Goal: Transaction & Acquisition: Purchase product/service

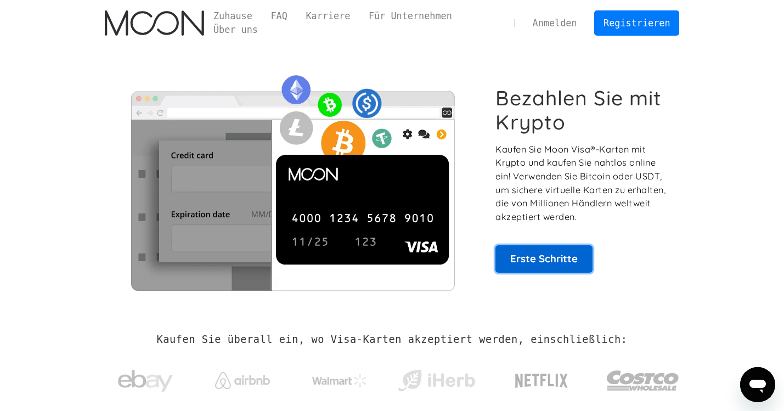
click at [534, 259] on link "Erste Schritte" at bounding box center [543, 258] width 97 height 27
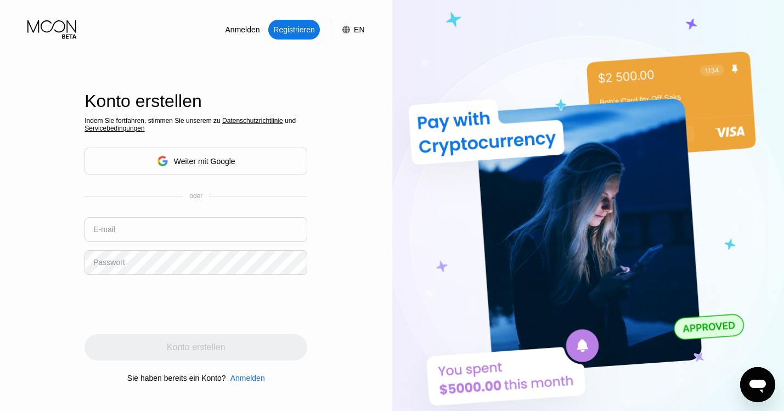
click at [355, 31] on div "EN" at bounding box center [359, 29] width 10 height 9
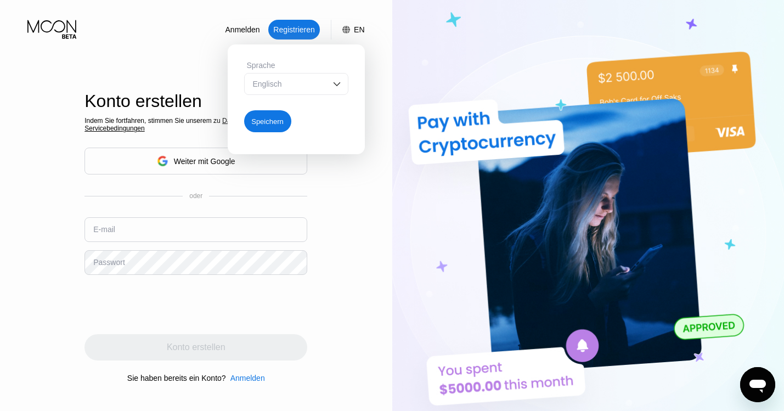
click at [336, 82] on img at bounding box center [336, 83] width 11 height 11
click at [191, 59] on div "Konto erstellen Indem Sie fortfahren, stimmen Sie unserem zu Datenschutzrichtli…" at bounding box center [195, 237] width 223 height 452
click at [273, 105] on div "English" at bounding box center [288, 105] width 76 height 9
click at [275, 121] on div "Speichern" at bounding box center [267, 121] width 32 height 9
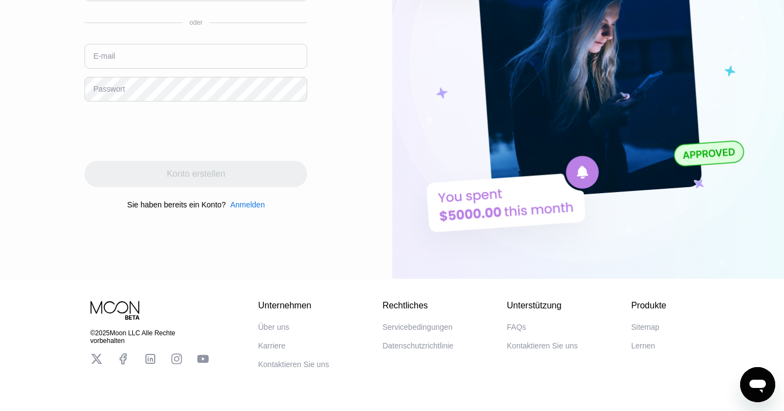
scroll to position [203, 0]
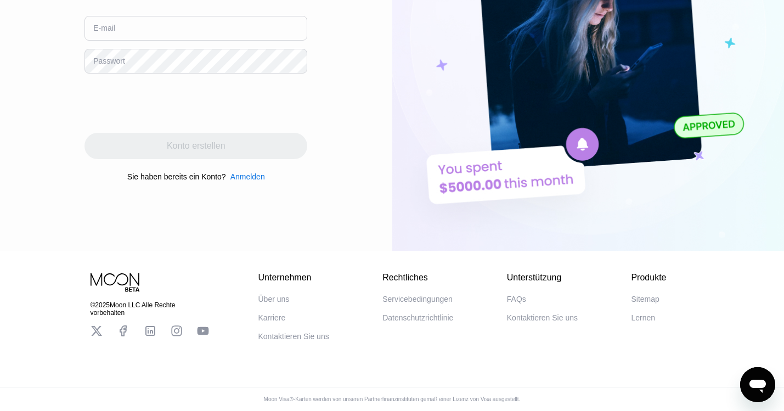
click at [426, 299] on div "Servicebedingungen" at bounding box center [417, 299] width 70 height 9
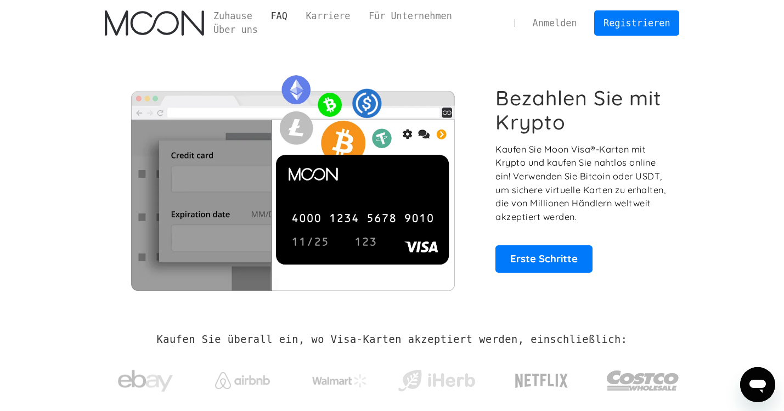
click at [282, 15] on link "FAQ" at bounding box center [279, 16] width 35 height 14
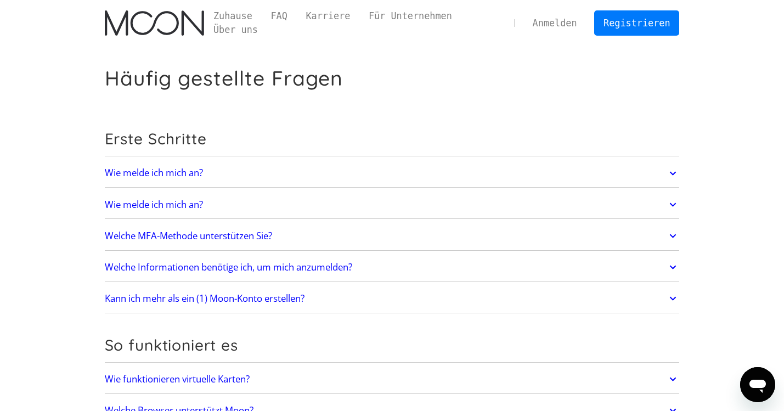
click at [218, 267] on h2 "Welche Informationen benötige ich, um mich anzumelden?" at bounding box center [228, 267] width 247 height 11
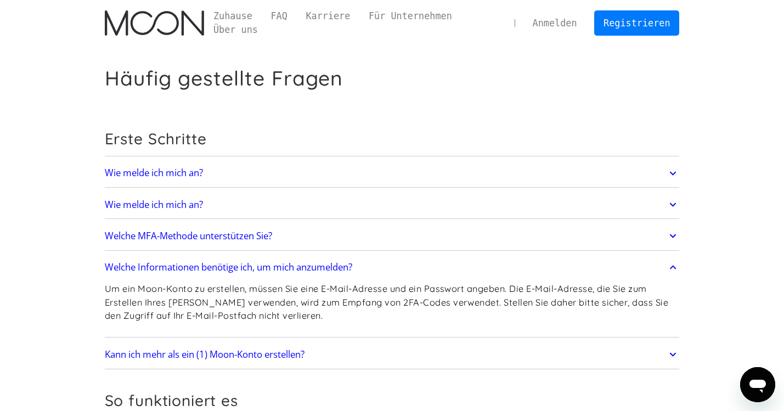
click at [245, 267] on h2 "Welche Informationen benötige ich, um mich anzumelden?" at bounding box center [228, 267] width 247 height 11
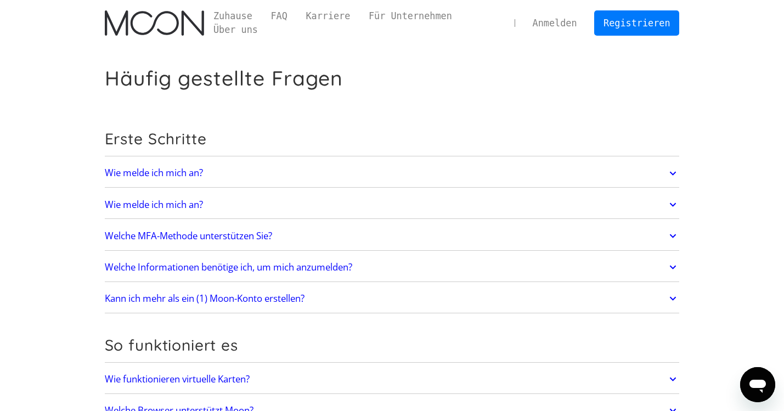
click at [245, 298] on h2 "Kann ich mehr als ein (1) Moon-Konto erstellen?" at bounding box center [205, 298] width 200 height 11
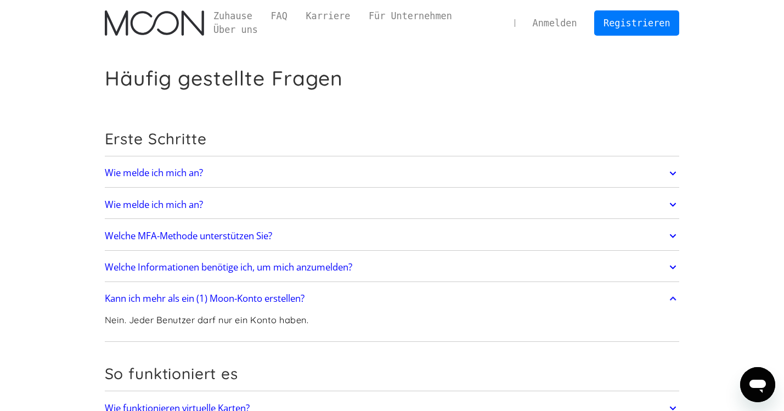
click at [246, 297] on h2 "Kann ich mehr als ein (1) Moon-Konto erstellen?" at bounding box center [205, 298] width 200 height 11
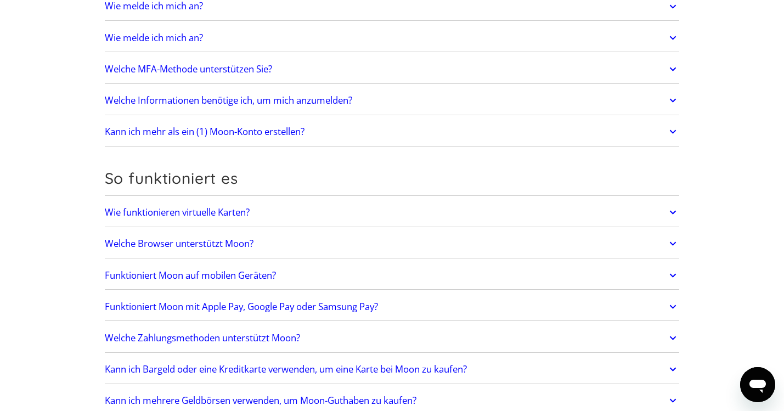
scroll to position [169, 0]
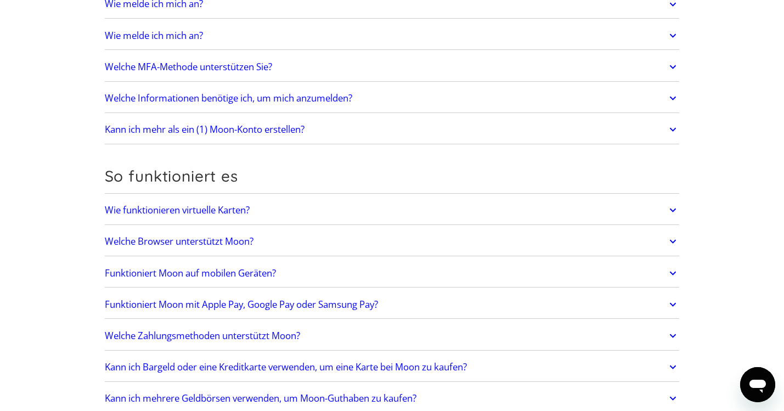
click at [205, 241] on h2 "Welche Browser unterstützt Moon?" at bounding box center [179, 241] width 149 height 11
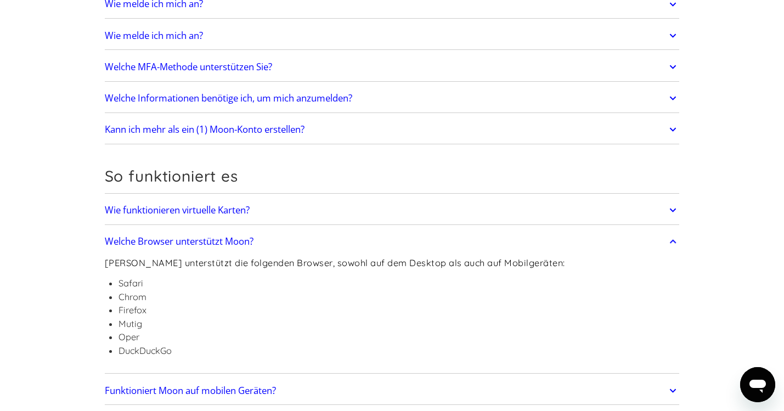
click at [205, 241] on h2 "Welche Browser unterstützt Moon?" at bounding box center [179, 241] width 149 height 11
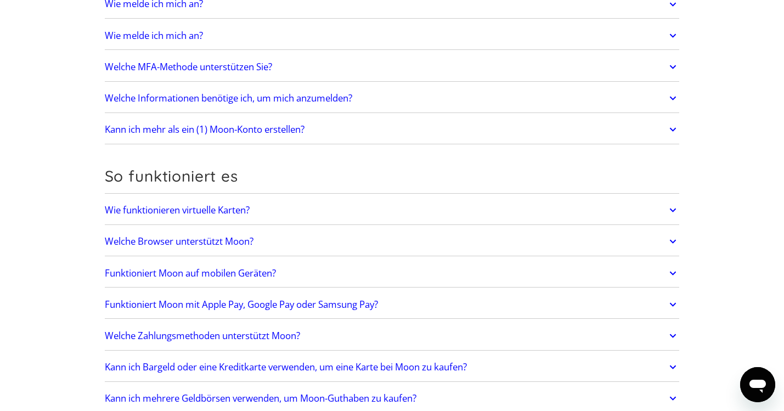
click at [205, 275] on h2 "Funktioniert Moon auf mobilen Geräten?" at bounding box center [190, 273] width 171 height 11
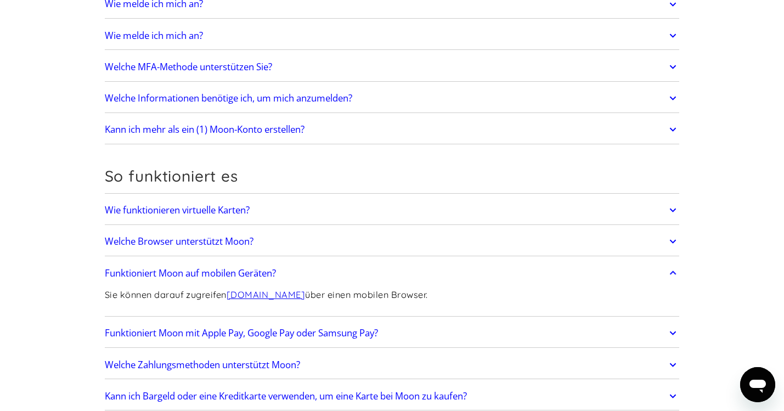
click at [286, 332] on h2 "Funktioniert Moon mit Apple Pay, Google Pay oder Samsung Pay?" at bounding box center [241, 332] width 273 height 11
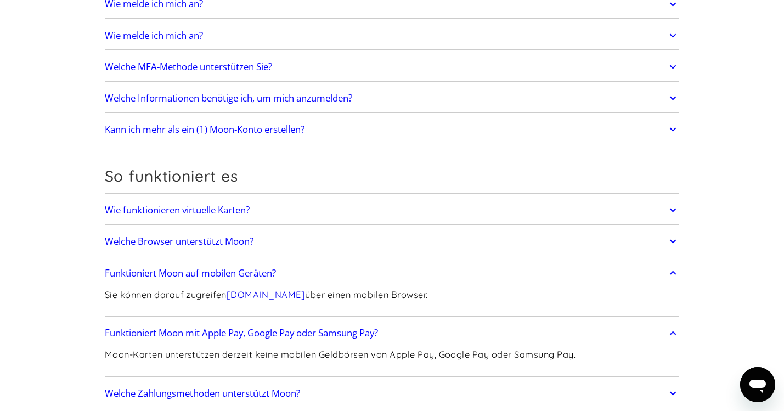
click at [166, 272] on h2 "Funktioniert Moon auf mobilen Geräten?" at bounding box center [190, 273] width 171 height 11
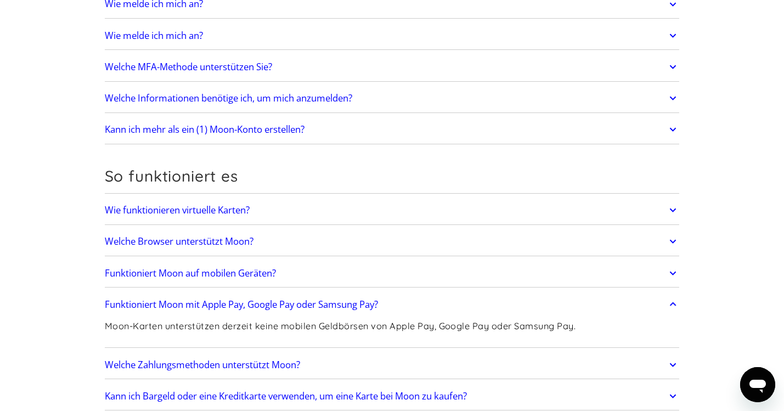
click at [173, 304] on h2 "Funktioniert Moon mit Apple Pay, Google Pay oder Samsung Pay?" at bounding box center [241, 304] width 273 height 11
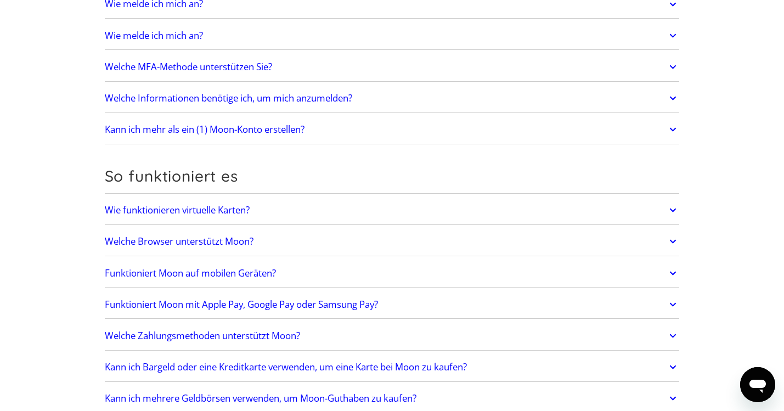
click at [263, 336] on h2 "Welche Zahlungsmethoden unterstützt Moon?" at bounding box center [202, 335] width 195 height 11
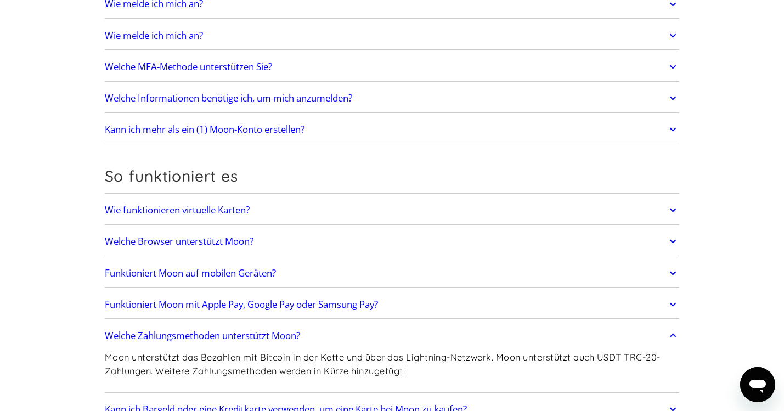
click at [263, 336] on h2 "Welche Zahlungsmethoden unterstützt Moon?" at bounding box center [202, 335] width 195 height 11
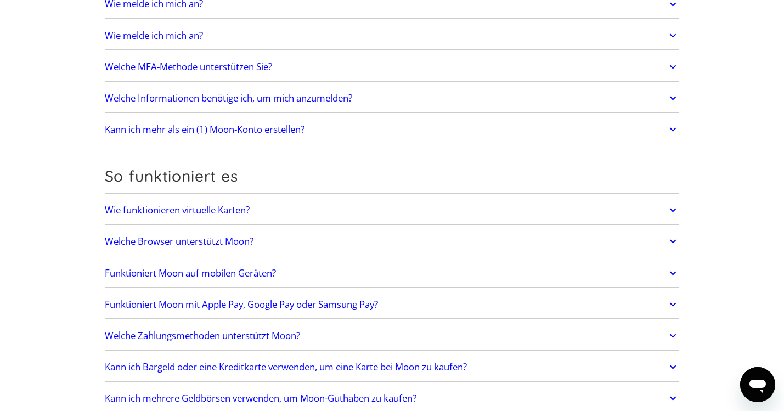
click at [427, 367] on h2 "Kann ich Bargeld oder eine Kreditkarte verwenden, um eine Karte bei Moon zu kau…" at bounding box center [286, 366] width 362 height 11
click at [354, 364] on h2 "Kann ich Bargeld oder eine Kreditkarte verwenden, um eine Karte bei Moon zu kau…" at bounding box center [286, 366] width 362 height 11
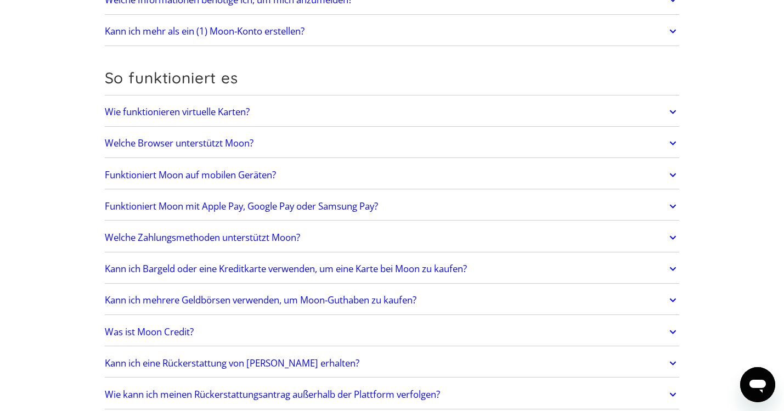
scroll to position [291, 0]
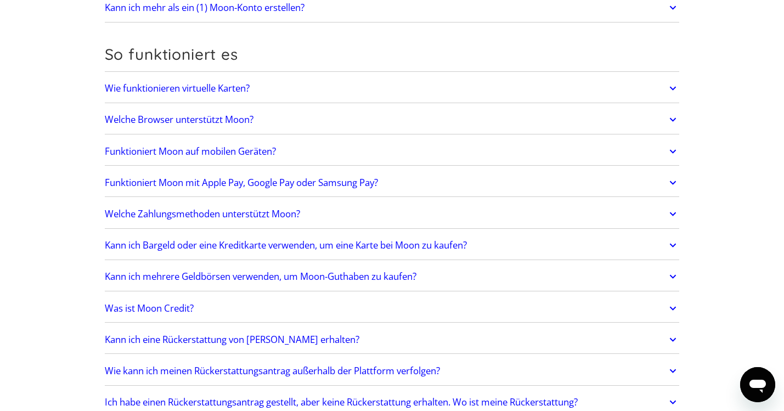
click at [236, 277] on h2 "Kann ich mehrere Geldbörsen verwenden, um Moon-Guthaben zu kaufen?" at bounding box center [261, 276] width 312 height 11
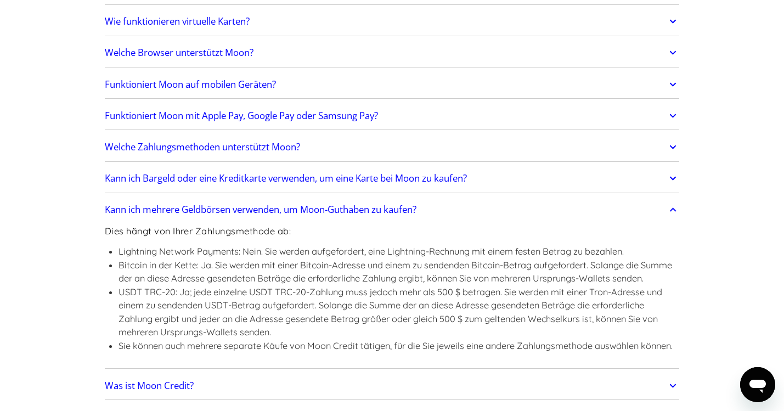
scroll to position [354, 0]
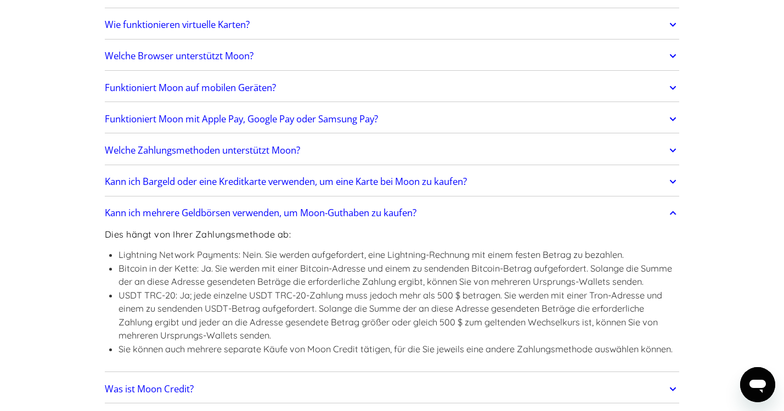
click at [203, 211] on h2 "Kann ich mehrere Geldbörsen verwenden, um Moon-Guthaben zu kaufen?" at bounding box center [261, 212] width 312 height 11
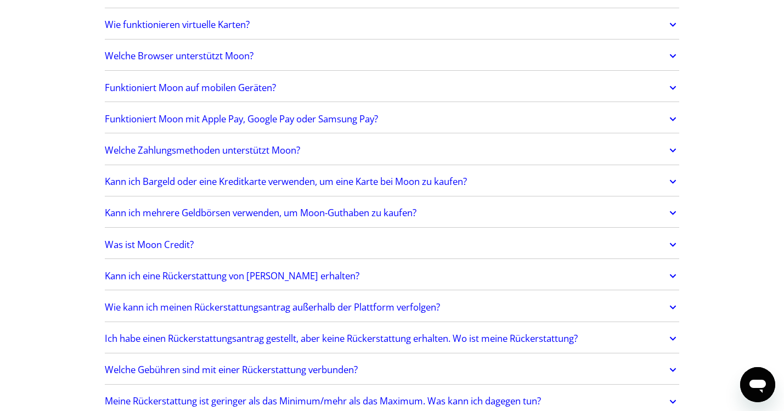
click at [151, 245] on h2 "Was ist Moon Credit?" at bounding box center [149, 244] width 89 height 11
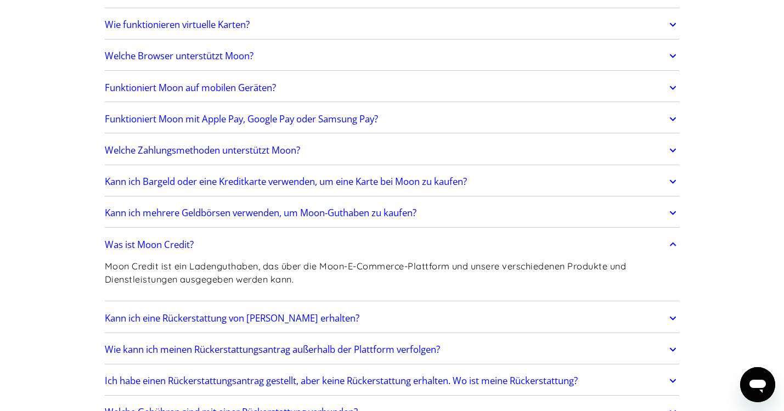
click at [180, 245] on h2 "Was ist Moon Credit?" at bounding box center [149, 244] width 89 height 11
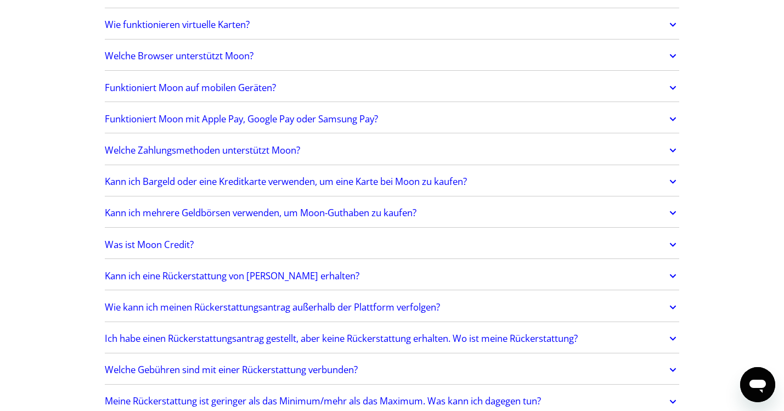
click at [195, 279] on h2 "Kann ich eine Rückerstattung von [PERSON_NAME] erhalten?" at bounding box center [232, 275] width 255 height 11
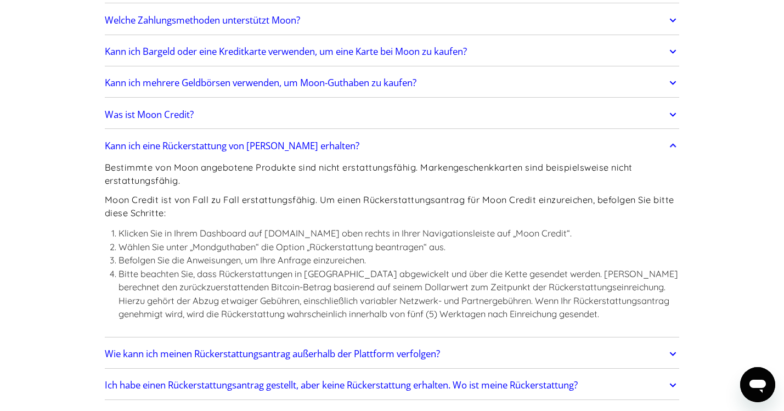
scroll to position [491, 0]
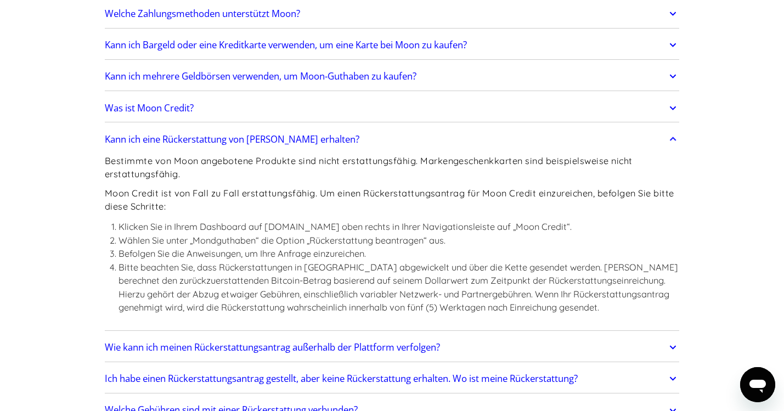
click at [201, 138] on h2 "Kann ich eine Rückerstattung von [PERSON_NAME] erhalten?" at bounding box center [232, 139] width 255 height 11
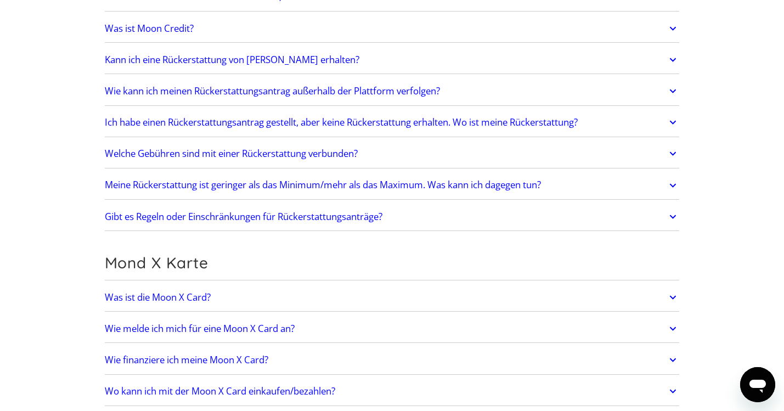
scroll to position [583, 0]
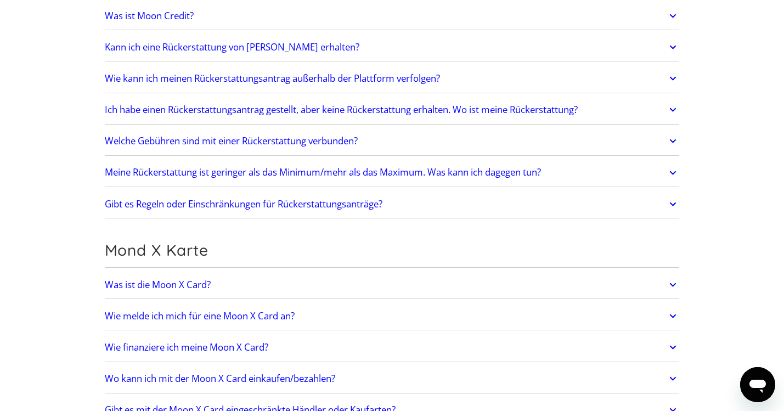
click at [173, 285] on h2 "Was ist die Moon X Card?" at bounding box center [158, 284] width 106 height 11
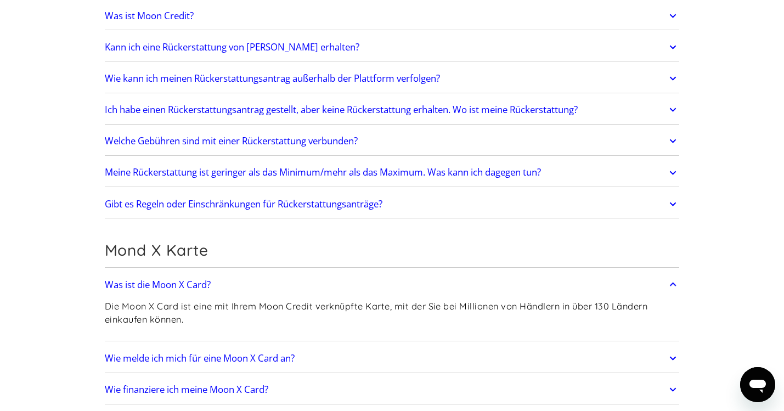
click at [220, 360] on h2 "Wie melde ich mich für eine Moon X Card an?" at bounding box center [200, 358] width 190 height 11
click at [186, 282] on h2 "Was ist die Moon X Card?" at bounding box center [158, 284] width 106 height 11
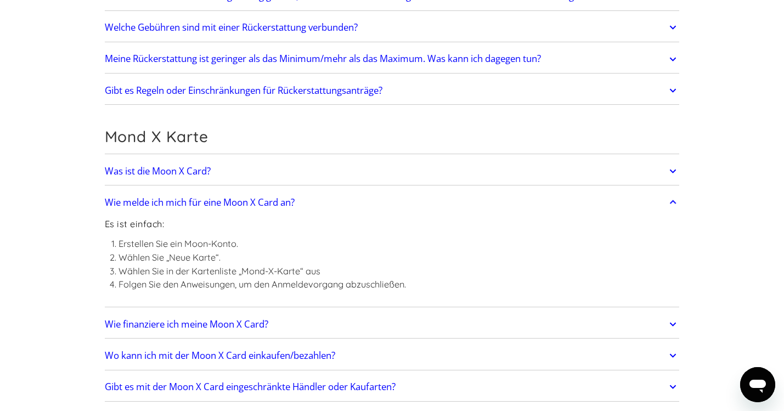
scroll to position [698, 0]
click at [205, 324] on h2 "Wie finanziere ich meine Moon X Card?" at bounding box center [186, 323] width 163 height 11
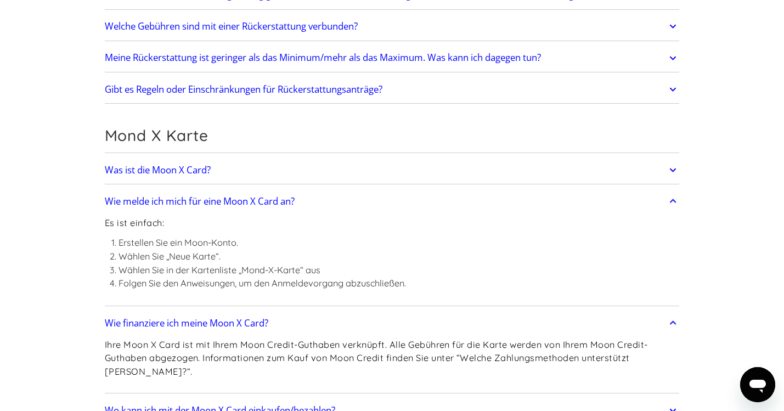
click at [235, 327] on h2 "Wie finanziere ich meine Moon X Card?" at bounding box center [186, 323] width 163 height 11
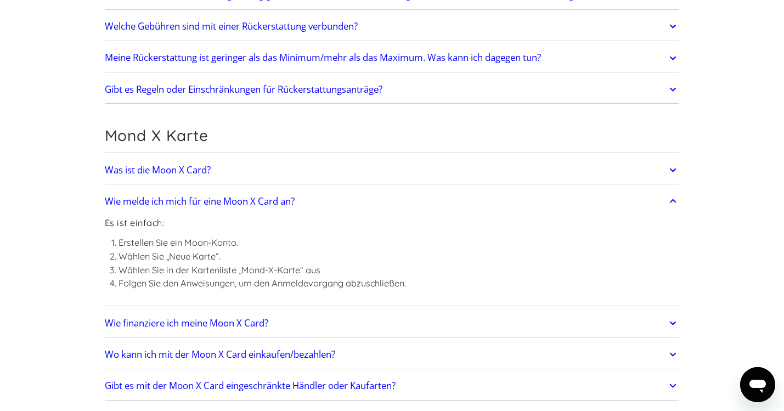
click at [263, 356] on h2 "Wo kann ich mit der Moon X Card einkaufen/bezahlen?" at bounding box center [220, 354] width 230 height 11
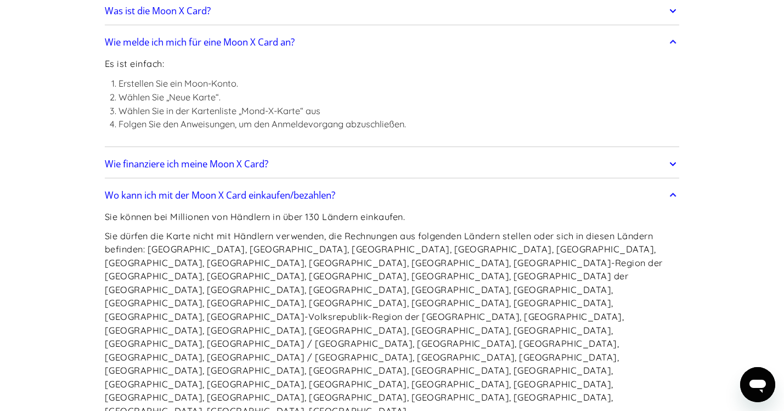
scroll to position [857, 0]
click at [316, 191] on h2 "Wo kann ich mit der Moon X Card einkaufen/bezahlen?" at bounding box center [220, 194] width 230 height 11
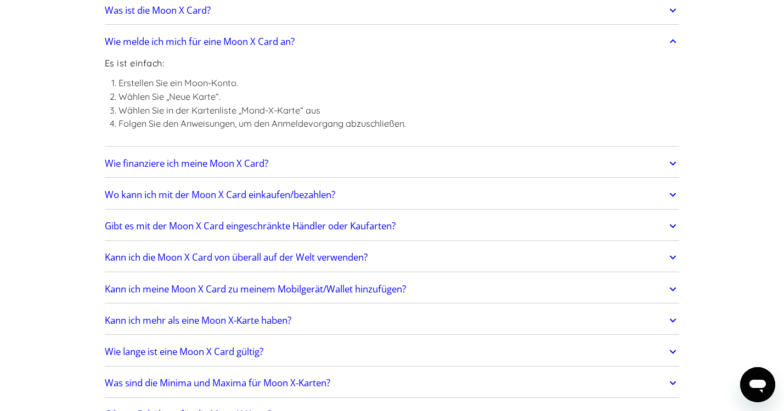
click at [349, 290] on h2 "Kann ich meine Moon X Card zu meinem Mobilgerät/Wallet hinzufügen?" at bounding box center [255, 289] width 301 height 11
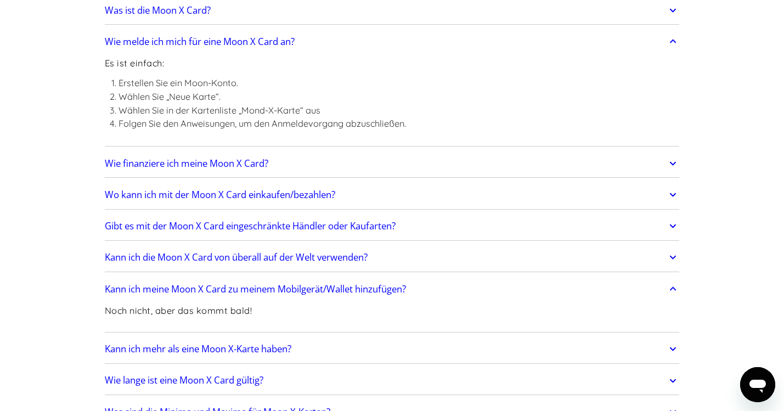
click at [274, 289] on h2 "Kann ich meine Moon X Card zu meinem Mobilgerät/Wallet hinzufügen?" at bounding box center [255, 289] width 301 height 11
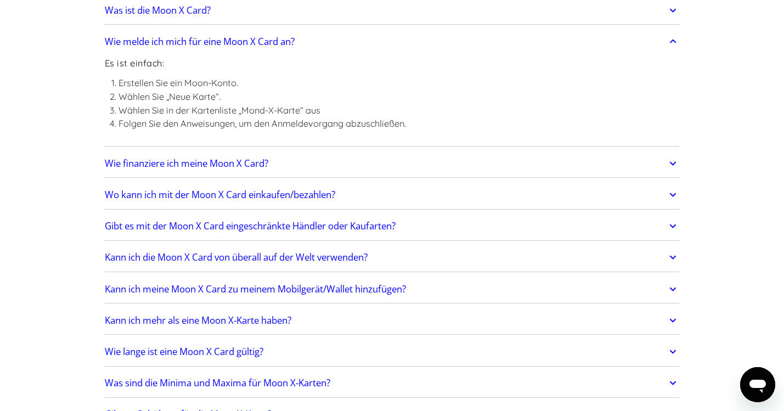
click at [250, 353] on h2 "Wie lange ist eine Moon X Card gültig?" at bounding box center [184, 351] width 159 height 11
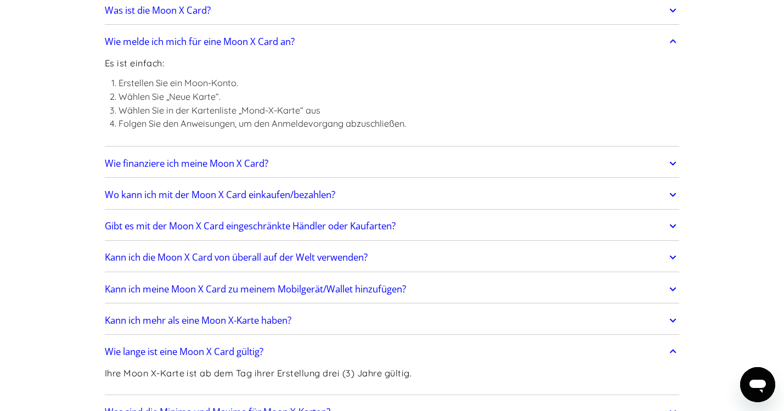
click at [238, 352] on h2 "Wie lange ist eine Moon X Card gültig?" at bounding box center [184, 351] width 159 height 11
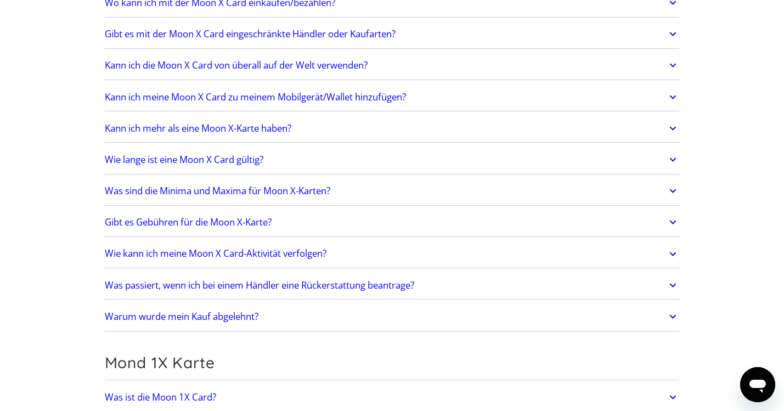
scroll to position [1058, 0]
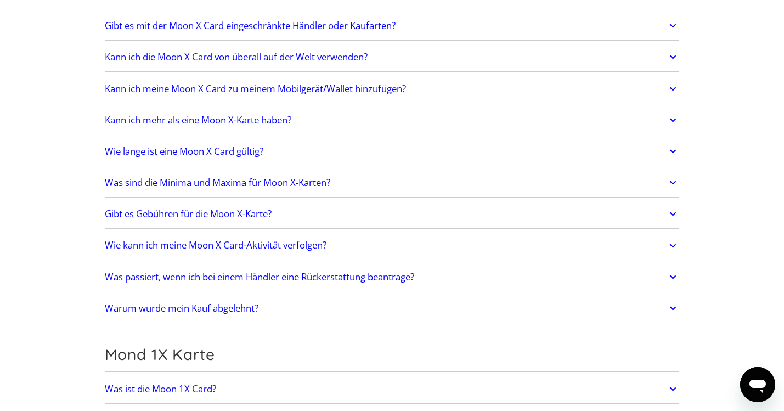
click at [262, 183] on h2 "Was sind die Minima und Maxima für Moon X-Karten?" at bounding box center [217, 182] width 225 height 11
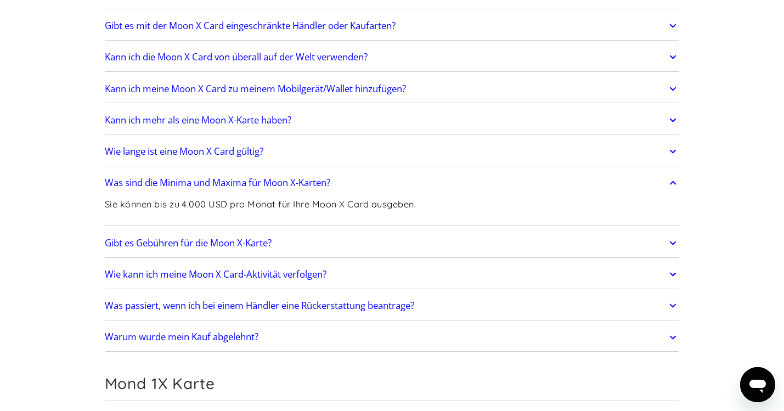
click at [262, 183] on h2 "Was sind die Minima und Maxima für Moon X-Karten?" at bounding box center [217, 182] width 225 height 11
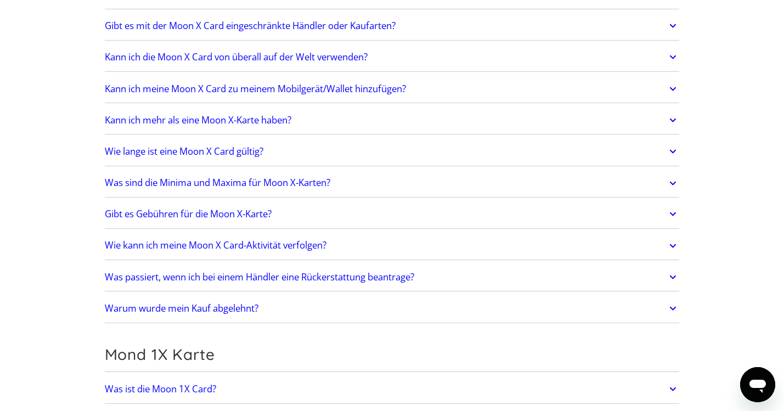
click at [255, 214] on h2 "Gibt es Gebühren für die Moon X-Karte?" at bounding box center [188, 213] width 167 height 11
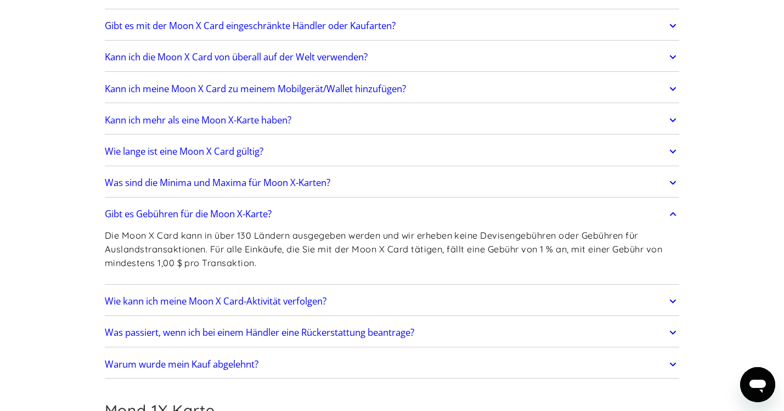
click at [248, 362] on h2 "Warum wurde mein Kauf abgelehnt?" at bounding box center [182, 364] width 154 height 11
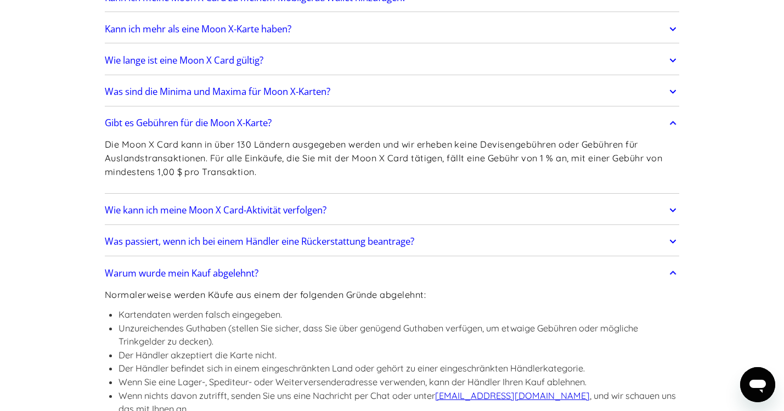
scroll to position [1156, 0]
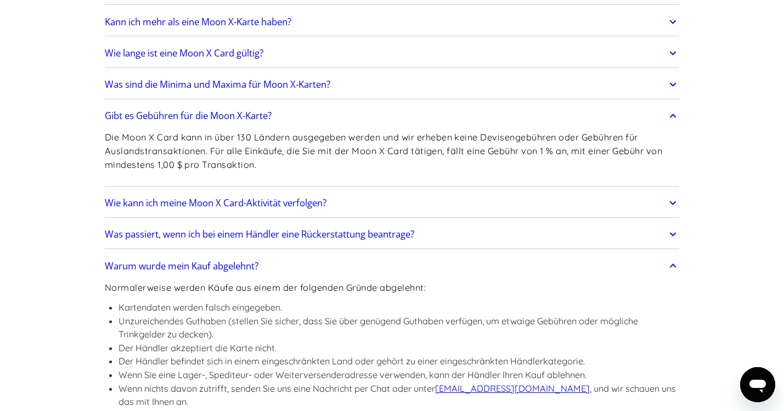
click at [241, 117] on h2 "Gibt es Gebühren für die Moon X-Karte?" at bounding box center [188, 115] width 167 height 11
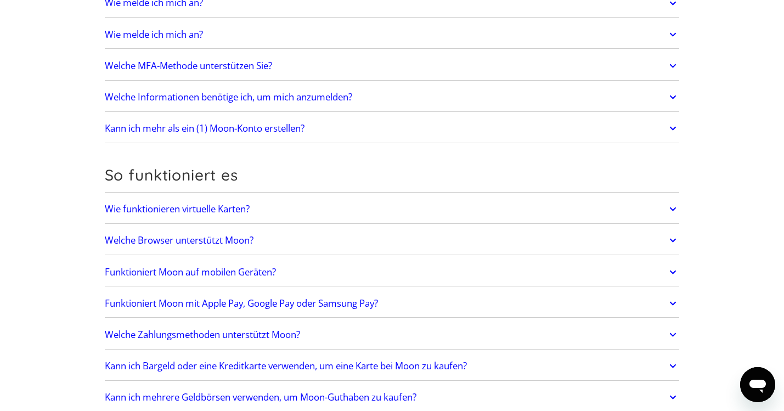
scroll to position [172, 0]
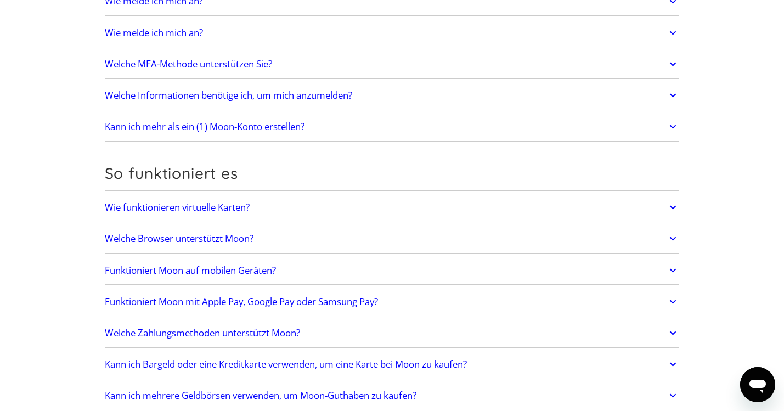
click at [203, 206] on h2 "Wie funktionieren virtuelle Karten?" at bounding box center [177, 207] width 145 height 11
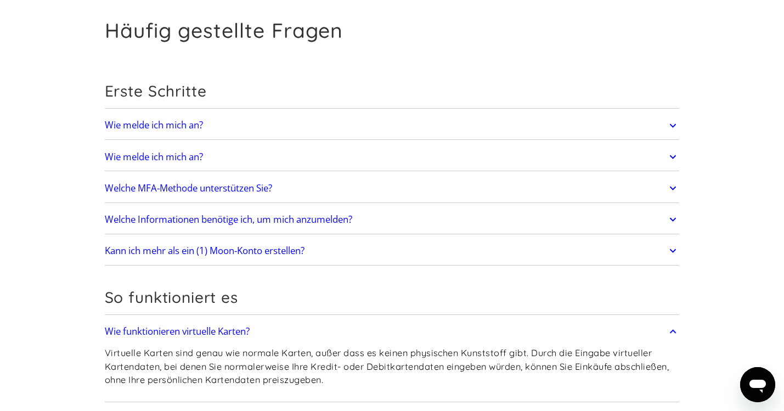
scroll to position [0, 0]
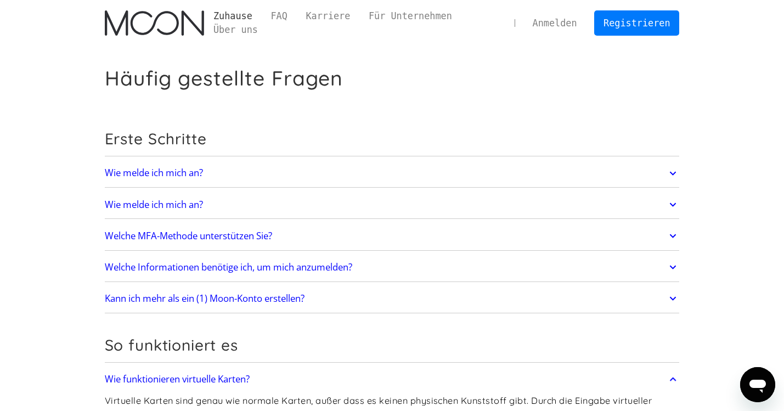
click at [242, 16] on link "Zuhause" at bounding box center [232, 16] width 57 height 14
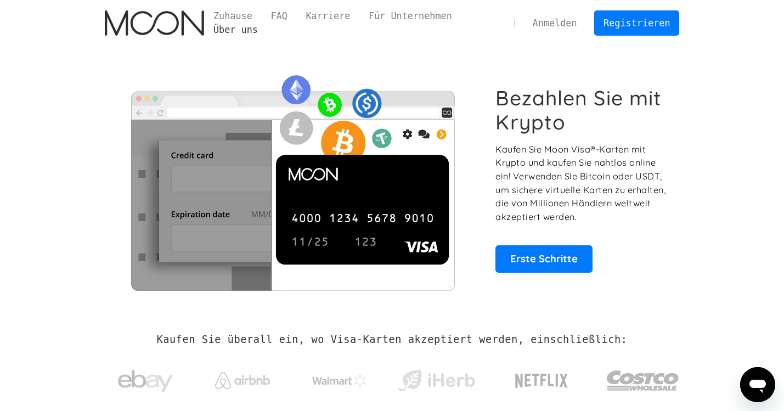
click at [224, 30] on link "Über uns" at bounding box center [235, 30] width 63 height 14
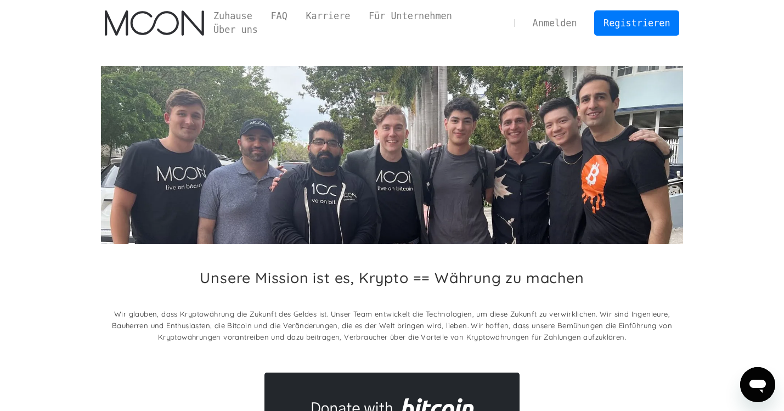
click at [167, 25] on img "home" at bounding box center [154, 22] width 99 height 25
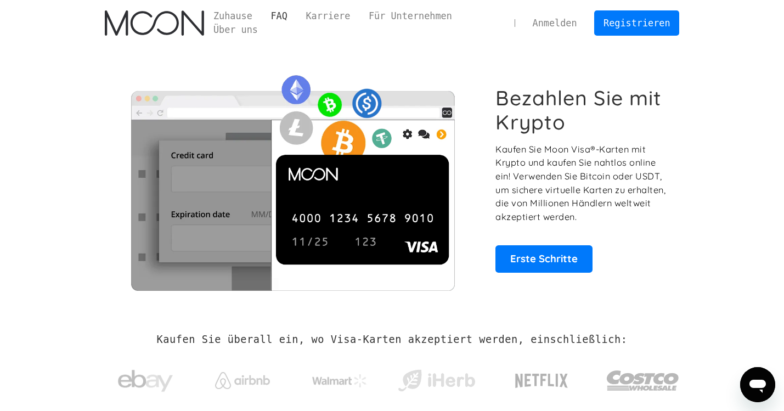
click at [279, 15] on link "FAQ" at bounding box center [279, 16] width 35 height 14
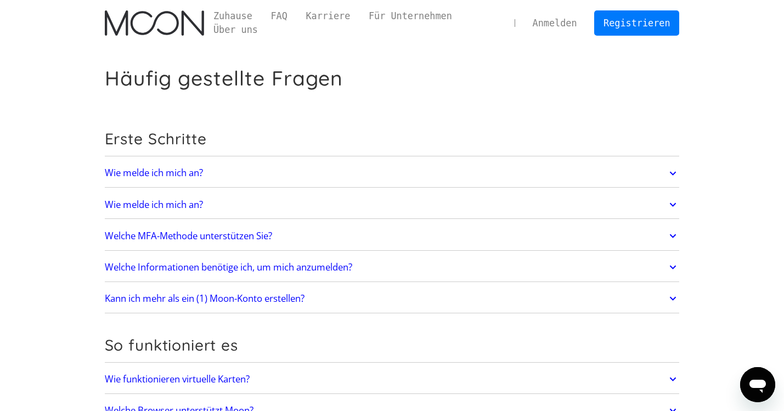
click at [186, 235] on h2 "Welche MFA-Methode unterstützen Sie?" at bounding box center [188, 235] width 167 height 11
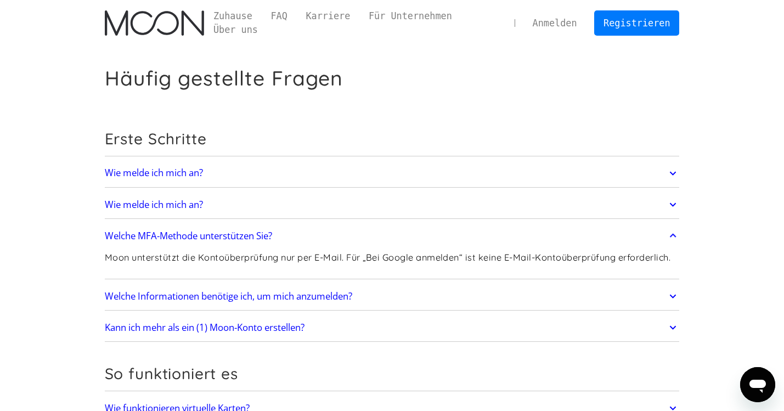
click at [267, 297] on h2 "Welche Informationen benötige ich, um mich anzumelden?" at bounding box center [228, 296] width 247 height 11
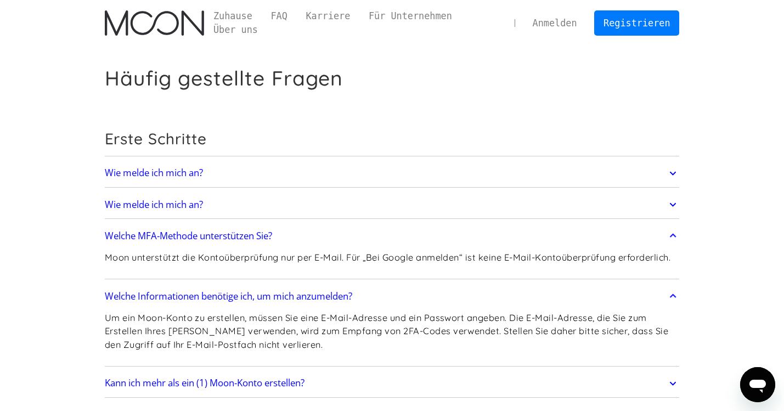
click at [227, 237] on h2 "Welche MFA-Methode unterstützen Sie?" at bounding box center [188, 235] width 167 height 11
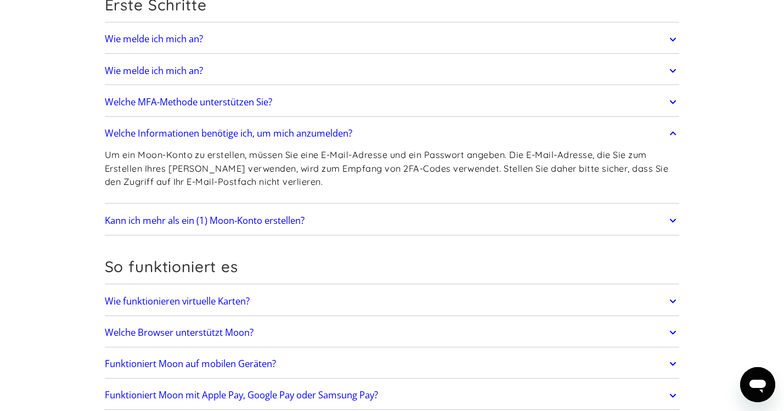
scroll to position [136, 0]
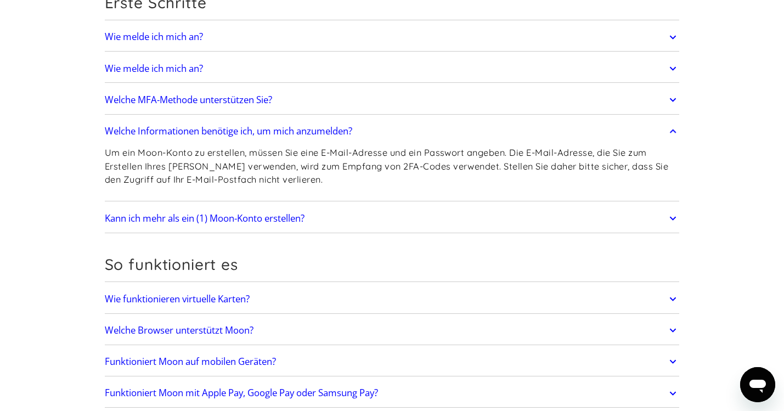
click at [285, 132] on h2 "Welche Informationen benötige ich, um mich anzumelden?" at bounding box center [228, 131] width 247 height 11
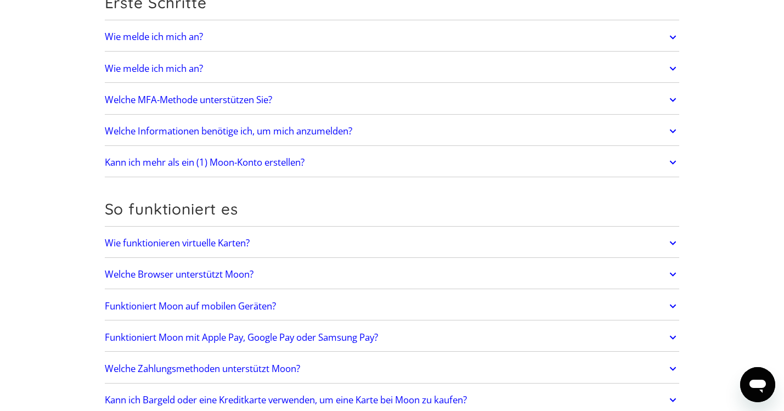
click at [240, 239] on h2 "Wie funktionieren virtuelle Karten?" at bounding box center [177, 243] width 145 height 11
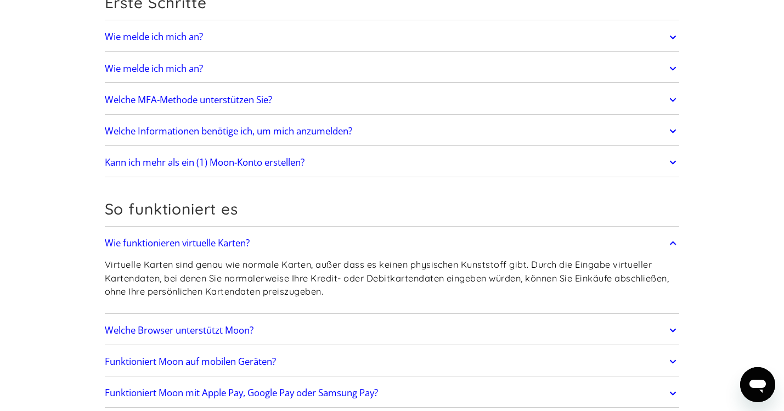
click at [213, 363] on h2 "Funktioniert Moon auf mobilen Geräten?" at bounding box center [190, 361] width 171 height 11
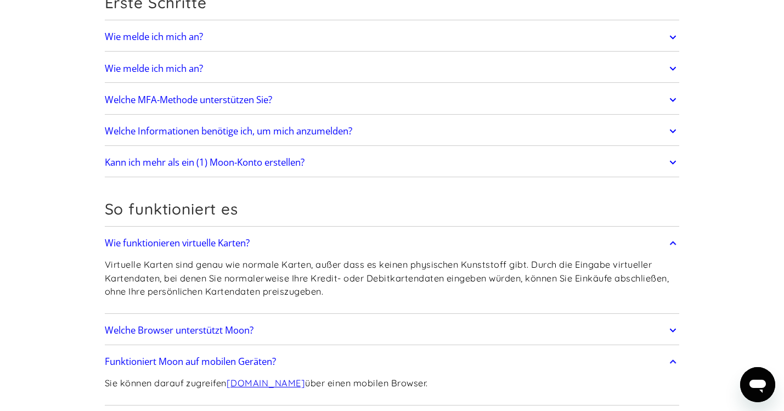
click at [220, 242] on h2 "Wie funktionieren virtuelle Karten?" at bounding box center [177, 243] width 145 height 11
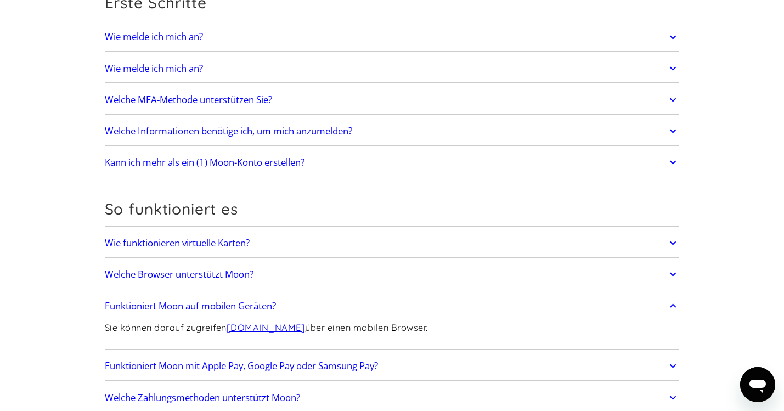
click at [274, 329] on link "paywithmoon.com" at bounding box center [266, 327] width 78 height 11
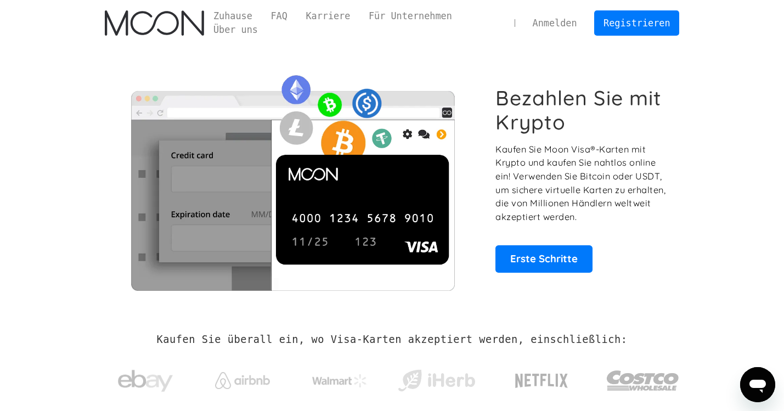
click at [439, 58] on div "Bezahlen Sie mit Krypto Kaufen Sie Moon Visa®-Karten mit Krypto und kaufen Sie …" at bounding box center [392, 179] width 575 height 266
click at [279, 13] on link "FAQ" at bounding box center [279, 16] width 35 height 14
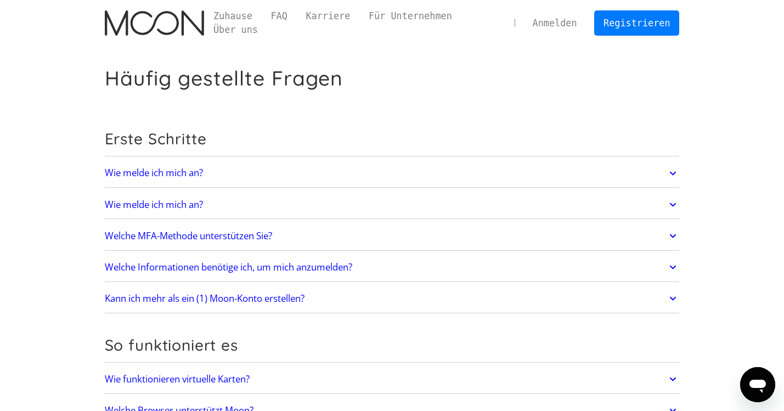
click at [294, 266] on h2 "Welche Informationen benötige ich, um mich anzumelden?" at bounding box center [228, 267] width 247 height 11
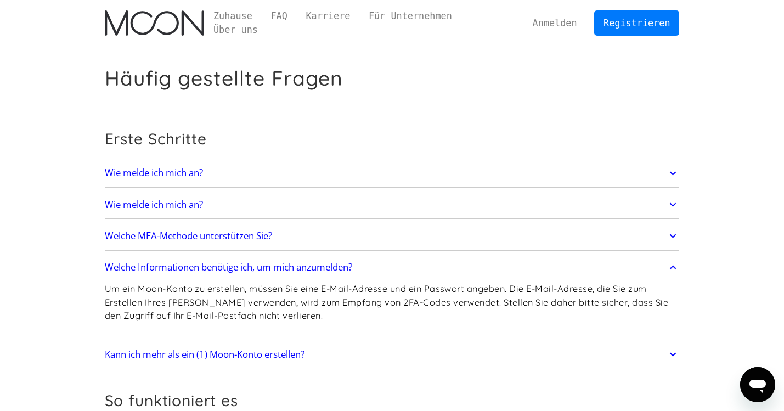
click at [330, 267] on h2 "Welche Informationen benötige ich, um mich anzumelden?" at bounding box center [228, 267] width 247 height 11
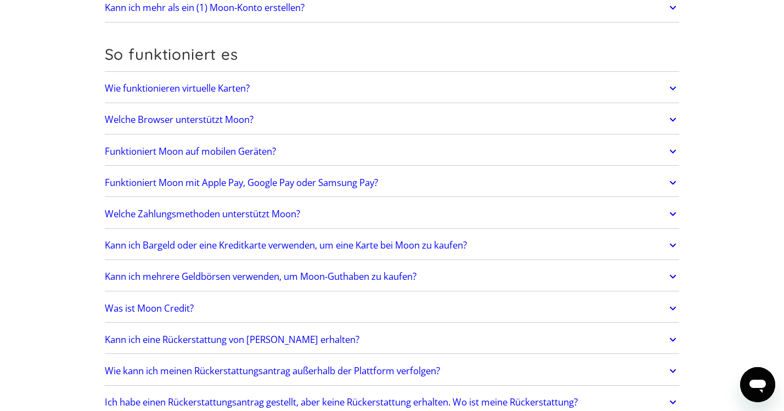
scroll to position [291, 0]
click at [213, 183] on h2 "Funktioniert Moon mit Apple Pay, Google Pay oder Samsung Pay?" at bounding box center [241, 182] width 273 height 11
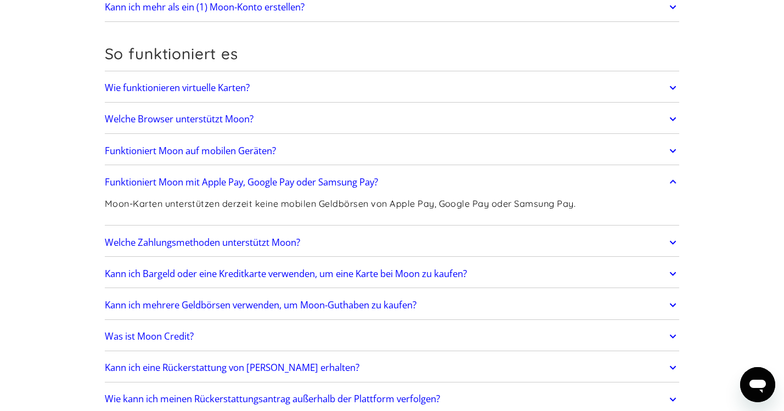
click at [260, 182] on h2 "Funktioniert Moon mit Apple Pay, Google Pay oder Samsung Pay?" at bounding box center [241, 182] width 273 height 11
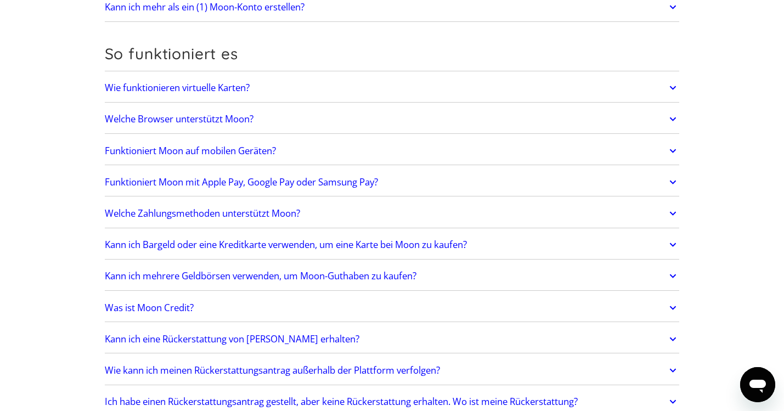
click at [256, 151] on h2 "Funktioniert Moon auf mobilen Geräten?" at bounding box center [190, 150] width 171 height 11
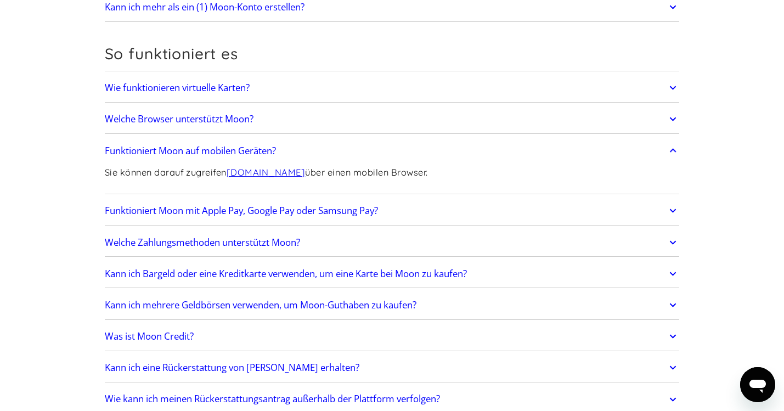
click at [261, 148] on h2 "Funktioniert Moon auf mobilen Geräten?" at bounding box center [190, 150] width 171 height 11
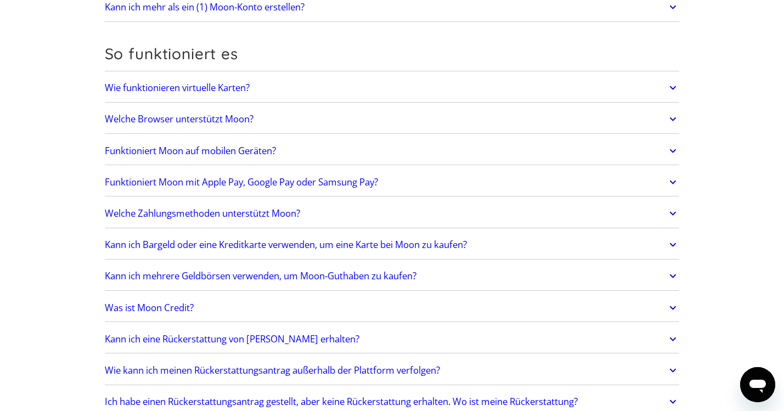
click at [240, 116] on h2 "Welche Browser unterstützt Moon?" at bounding box center [179, 119] width 149 height 11
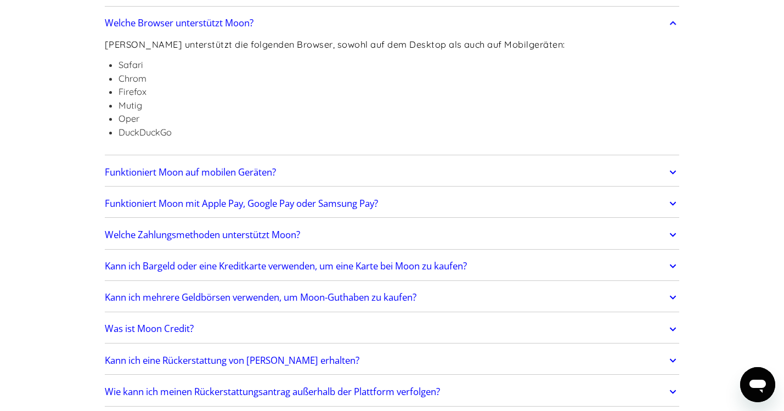
scroll to position [398, 0]
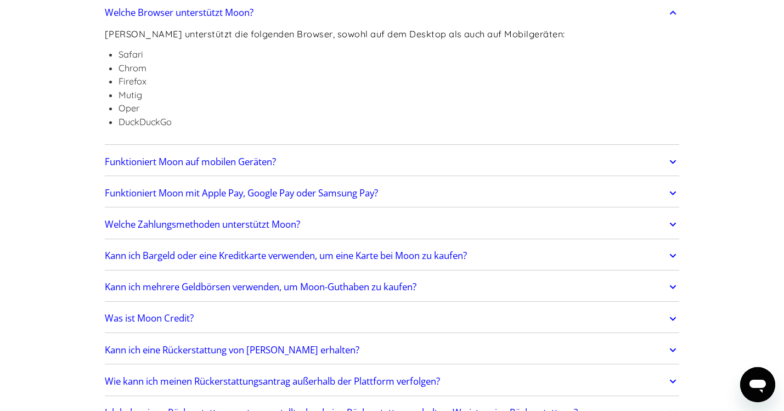
click at [228, 13] on h2 "Welche Browser unterstützt Moon?" at bounding box center [179, 12] width 149 height 11
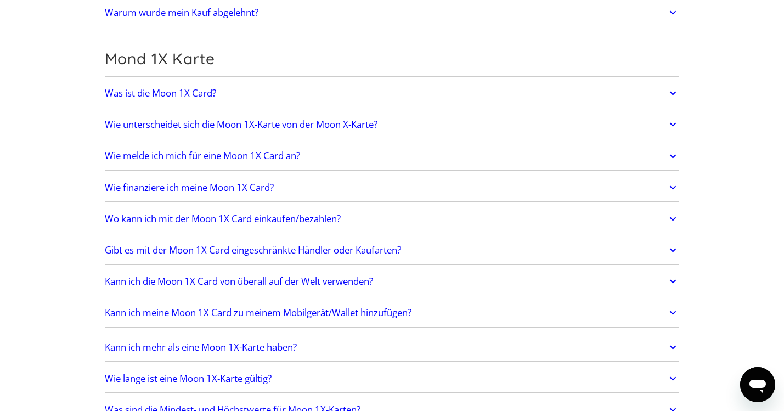
scroll to position [1265, 0]
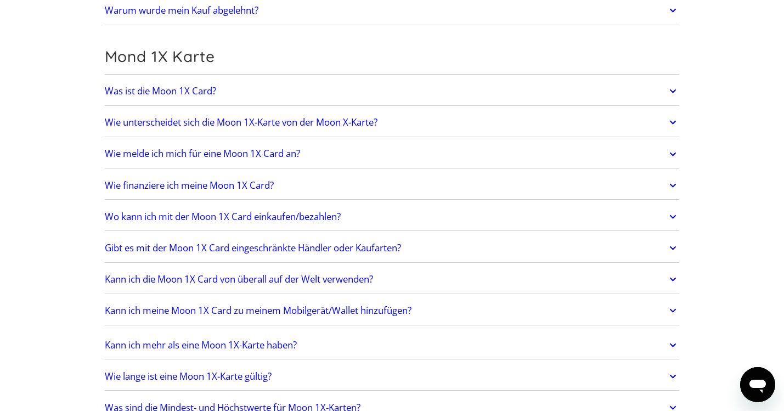
click at [329, 121] on h2 "Wie unterscheidet sich die Moon 1X-Karte von der Moon X-Karte?" at bounding box center [241, 122] width 273 height 11
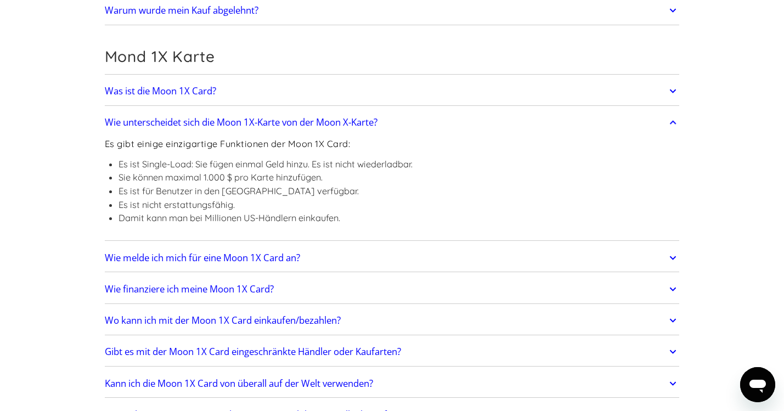
click at [241, 122] on h2 "Wie unterscheidet sich die Moon 1X-Karte von der Moon X-Karte?" at bounding box center [241, 122] width 273 height 11
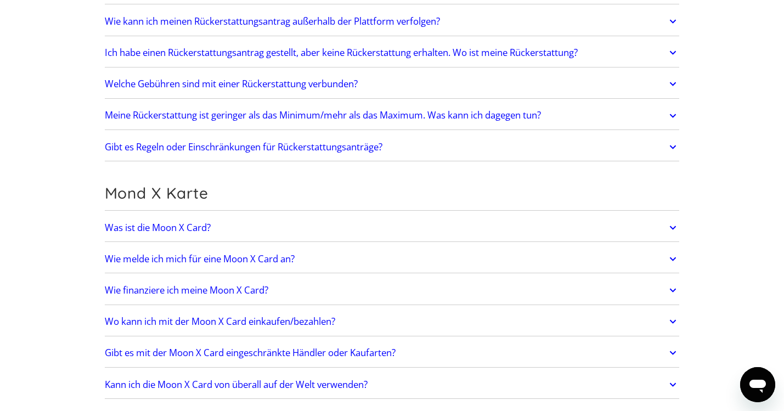
scroll to position [637, 0]
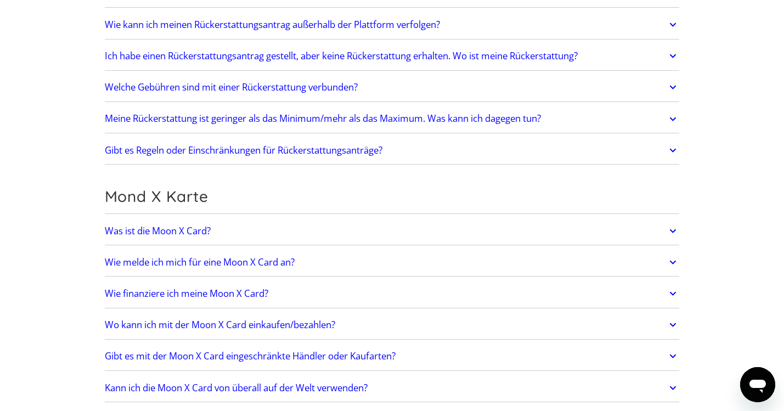
click at [196, 233] on h2 "Was ist die Moon X Card?" at bounding box center [158, 230] width 106 height 11
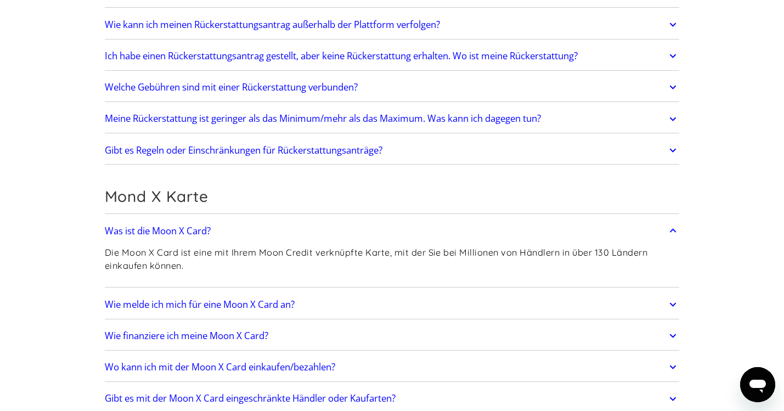
click at [192, 230] on h2 "Was ist die Moon X Card?" at bounding box center [158, 230] width 106 height 11
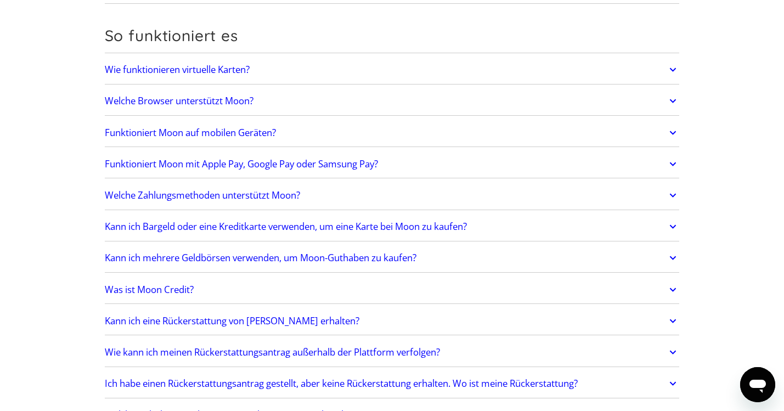
scroll to position [0, 0]
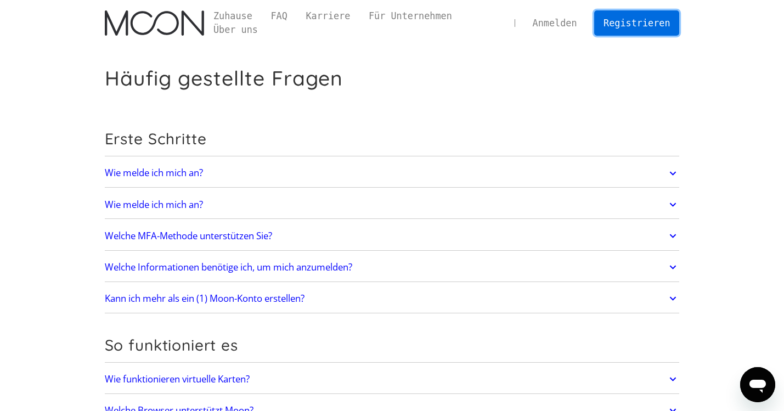
click at [634, 21] on link "Registrieren" at bounding box center [636, 22] width 85 height 25
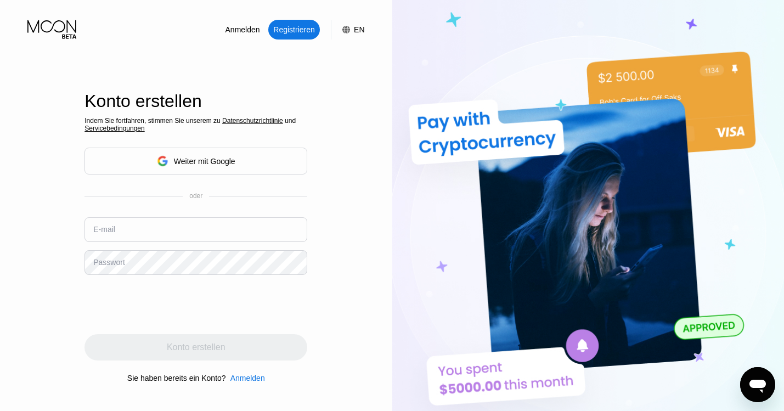
click at [365, 323] on div "Anmelden Registrieren EN Sprache Englisch Speichern Konto erstellen Indem Sie f…" at bounding box center [196, 226] width 392 height 452
click at [145, 227] on input "text" at bounding box center [195, 229] width 223 height 25
type input "[EMAIL_ADDRESS][DOMAIN_NAME]"
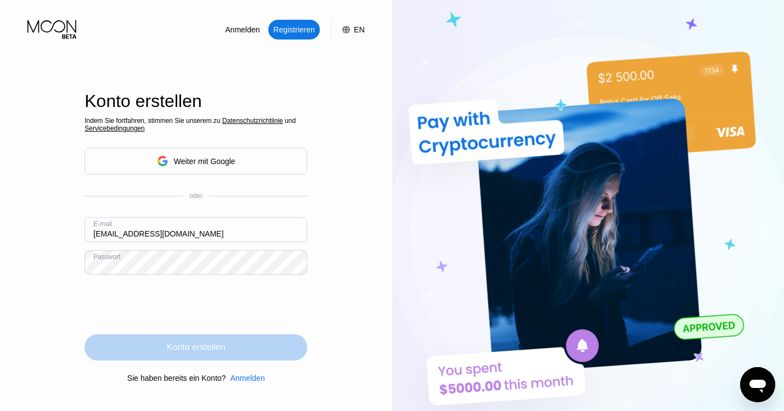
click at [201, 348] on div "Konto erstellen" at bounding box center [196, 347] width 59 height 11
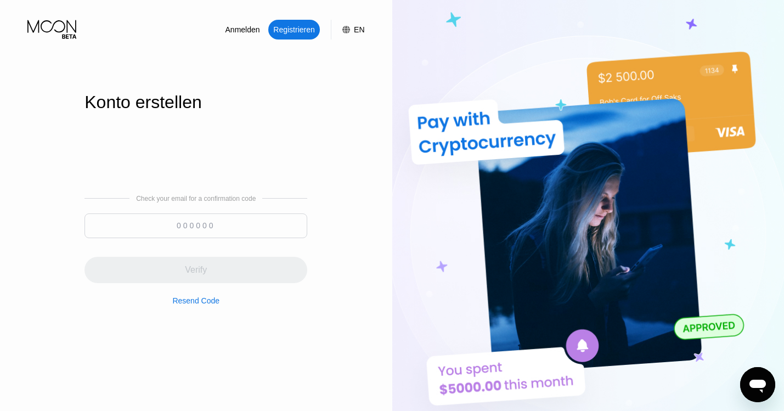
click at [151, 223] on input at bounding box center [195, 225] width 223 height 25
paste input "062234"
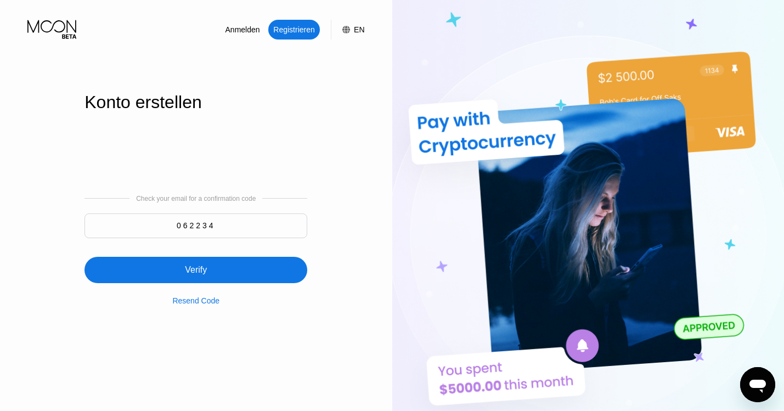
type input "062234"
click at [201, 268] on div "Verify" at bounding box center [196, 269] width 22 height 11
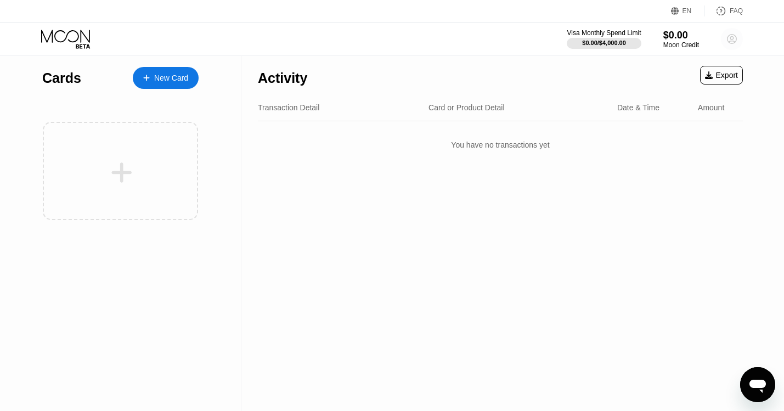
click at [734, 40] on circle at bounding box center [732, 39] width 22 height 22
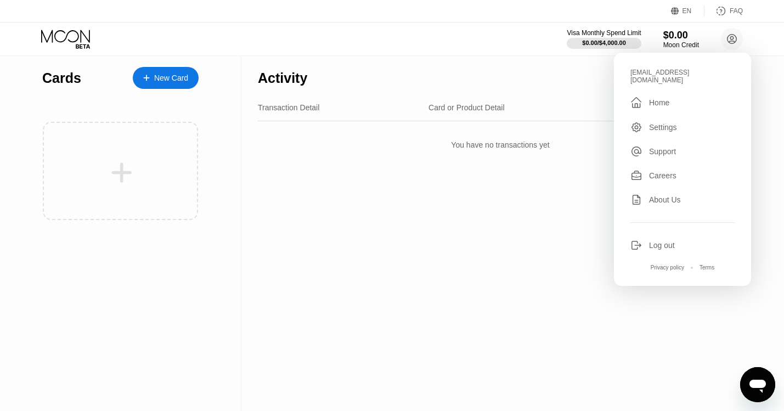
click at [479, 325] on div "Activity Export Transaction Detail Card or Product Detail Date & Time Amount Yo…" at bounding box center [500, 233] width 518 height 355
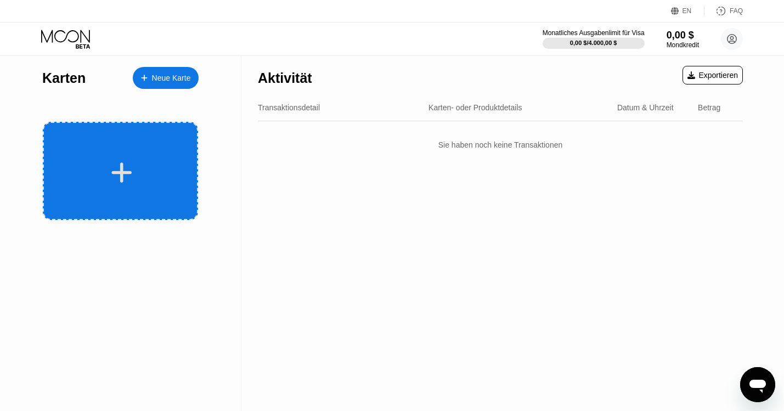
click at [126, 172] on icon at bounding box center [122, 172] width 20 height 20
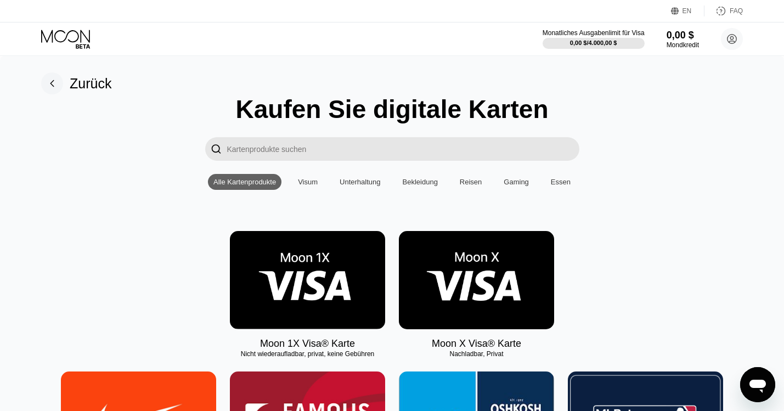
click at [507, 296] on img at bounding box center [476, 280] width 155 height 98
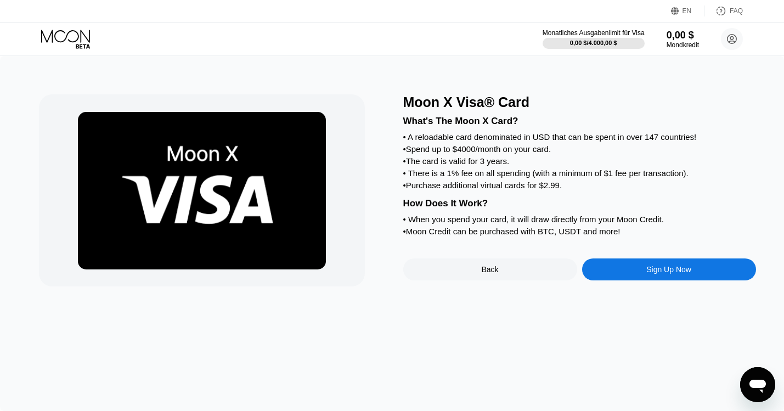
click at [428, 186] on div "• Purchase additional virtual cards for $2.99." at bounding box center [579, 184] width 353 height 9
click at [429, 187] on div "• Purchase additional virtual cards for $2.99." at bounding box center [579, 184] width 353 height 9
click at [430, 188] on div "• Purchase additional virtual cards for $2.99." at bounding box center [579, 184] width 353 height 9
copy div "Purchase"
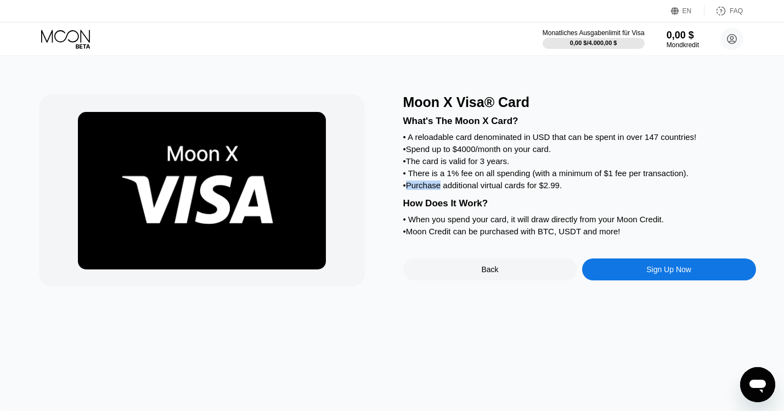
click at [488, 313] on div "Moon X Visa® Card What's The Moon X Card? • A reloadable card denominated in US…" at bounding box center [392, 233] width 784 height 355
click at [557, 157] on div "• The card is valid for 3 years." at bounding box center [579, 160] width 353 height 9
click at [686, 10] on div "EN" at bounding box center [686, 11] width 9 height 8
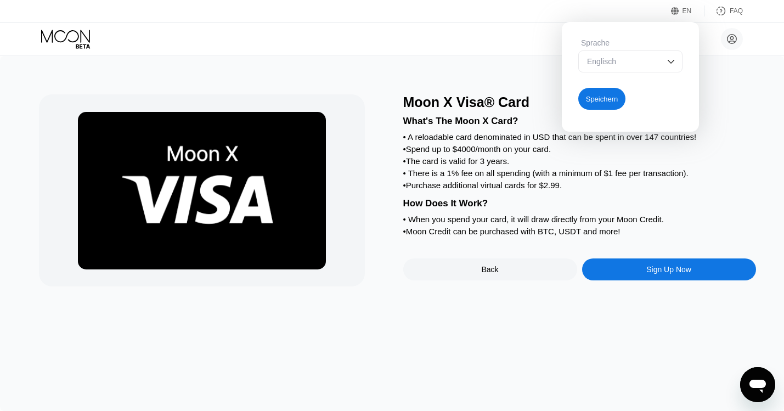
click at [631, 60] on div "Englisch" at bounding box center [622, 61] width 76 height 9
click at [607, 81] on div "English" at bounding box center [622, 83] width 76 height 9
click at [607, 99] on div "Speichern" at bounding box center [602, 98] width 32 height 9
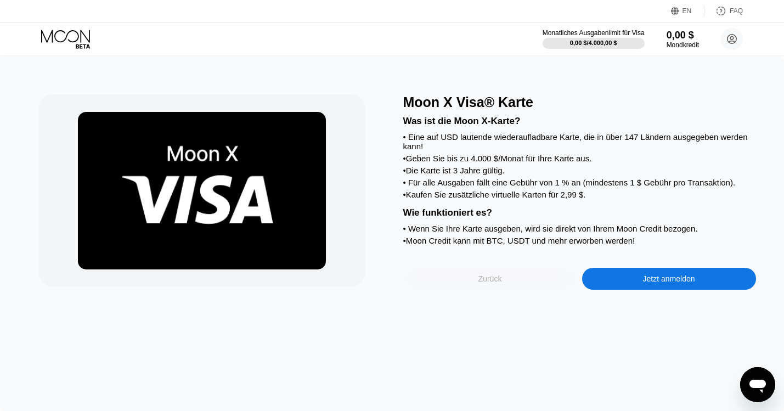
click at [506, 280] on div "Zurück" at bounding box center [490, 279] width 174 height 22
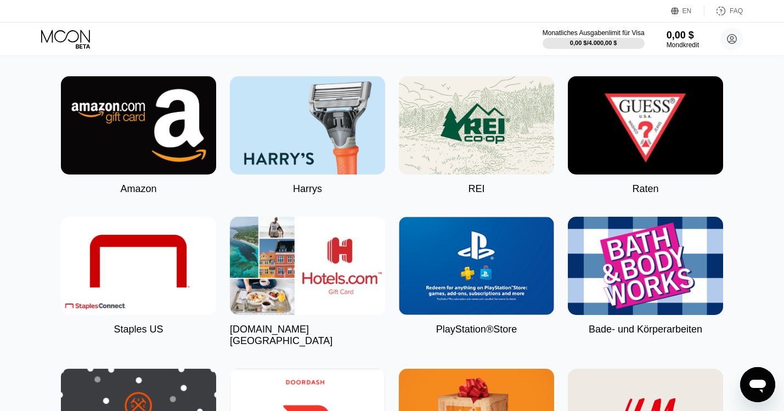
scroll to position [1854, 0]
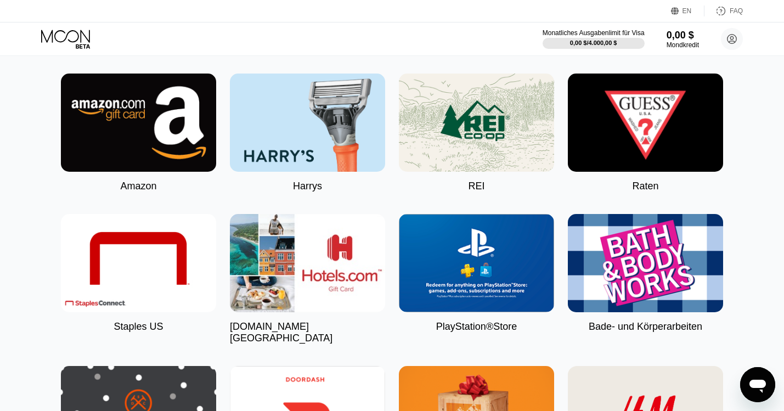
click at [168, 130] on img at bounding box center [138, 122] width 155 height 98
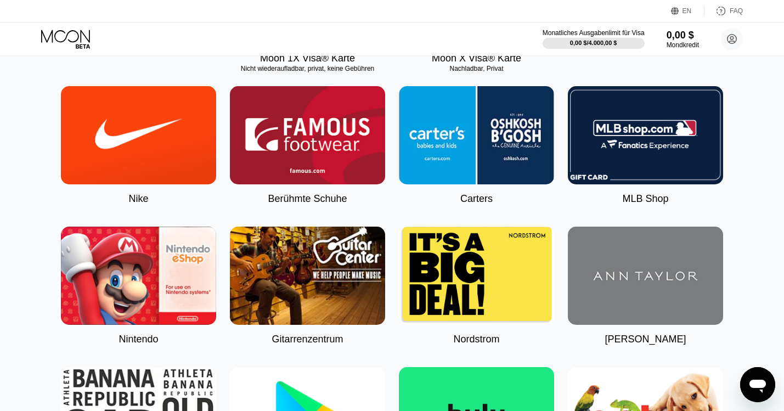
scroll to position [286, 0]
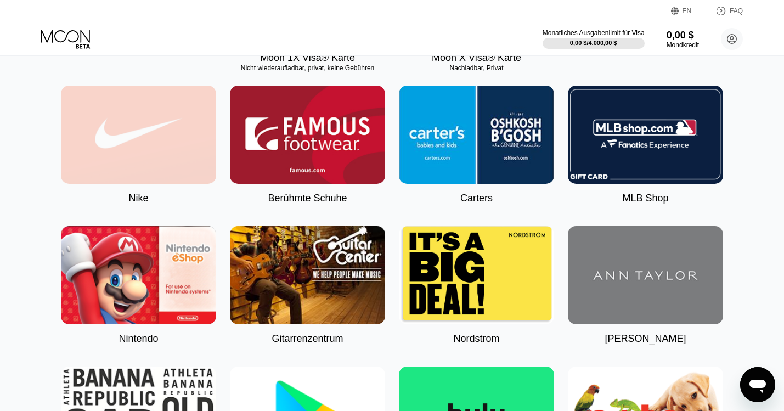
click at [166, 151] on img at bounding box center [138, 135] width 155 height 98
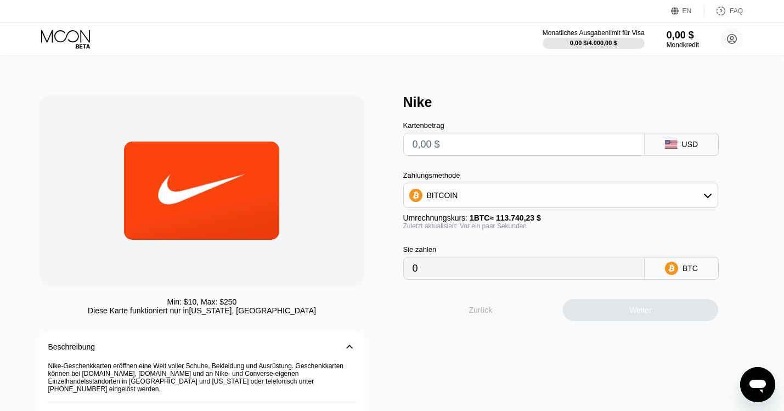
click at [507, 312] on div "Zurück" at bounding box center [480, 310] width 155 height 22
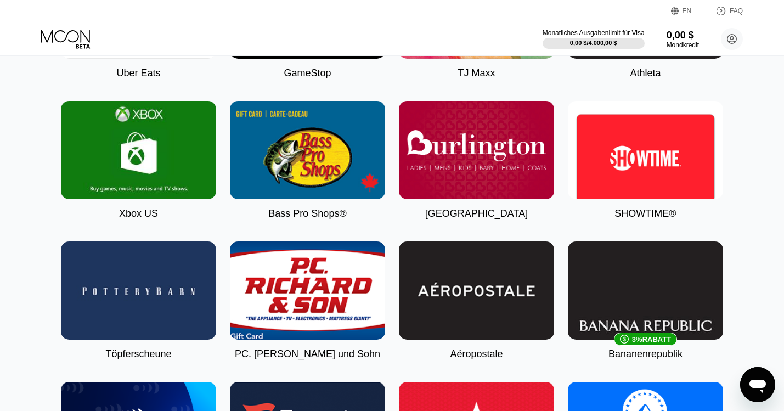
scroll to position [833, 0]
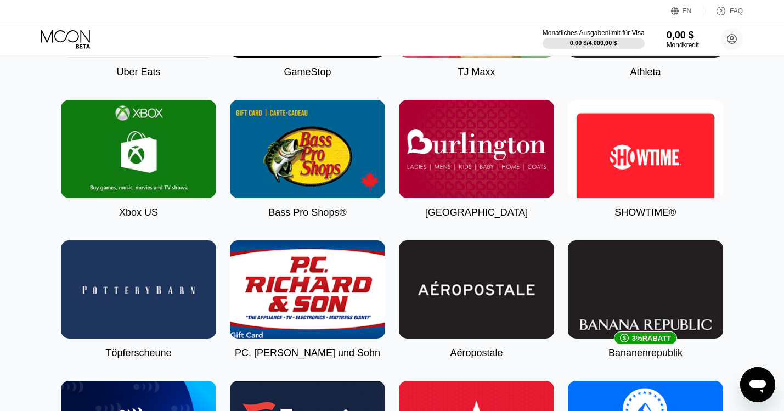
click at [656, 287] on img at bounding box center [645, 289] width 155 height 98
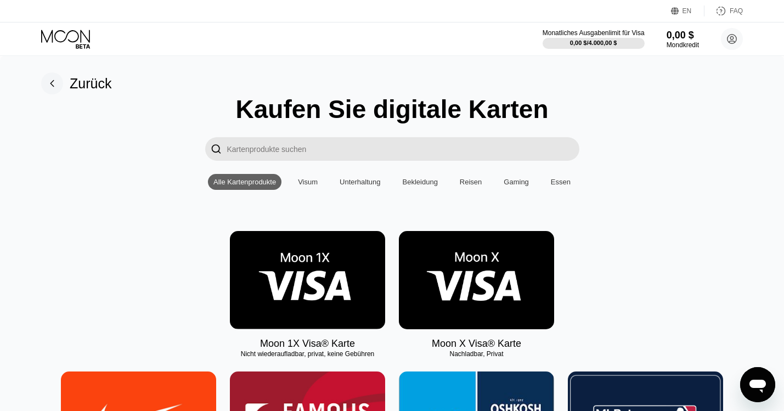
type input "0"
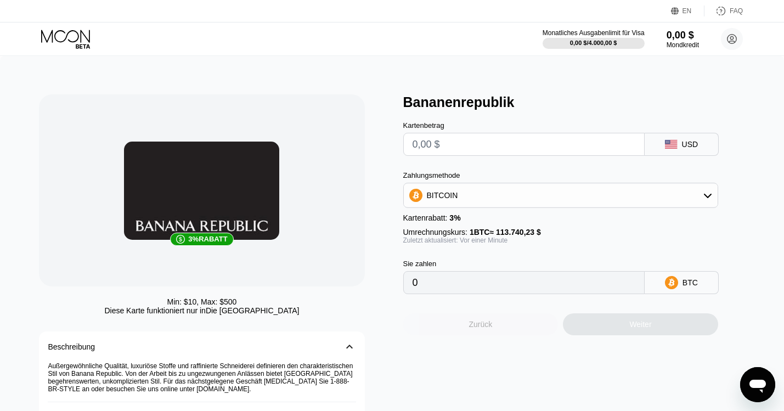
click at [495, 326] on div "Zurück" at bounding box center [480, 324] width 155 height 22
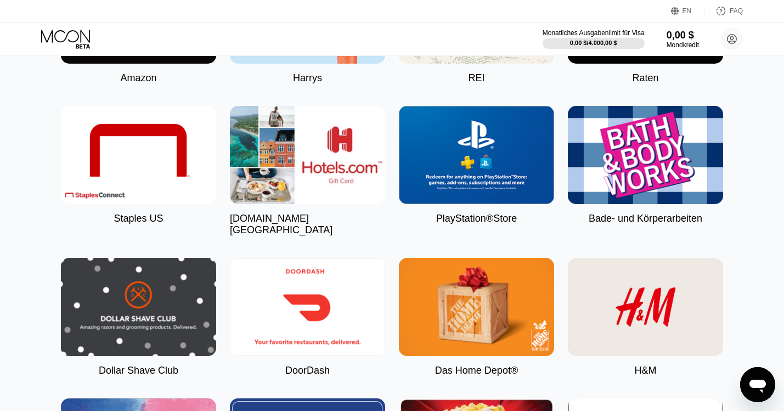
scroll to position [1966, 0]
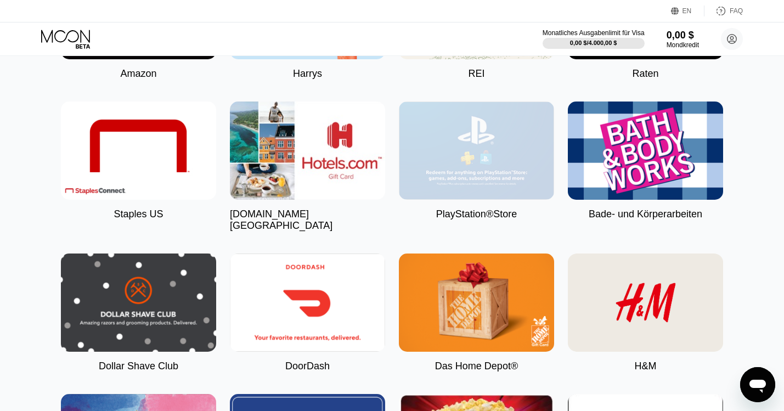
click at [516, 151] on img at bounding box center [476, 150] width 155 height 98
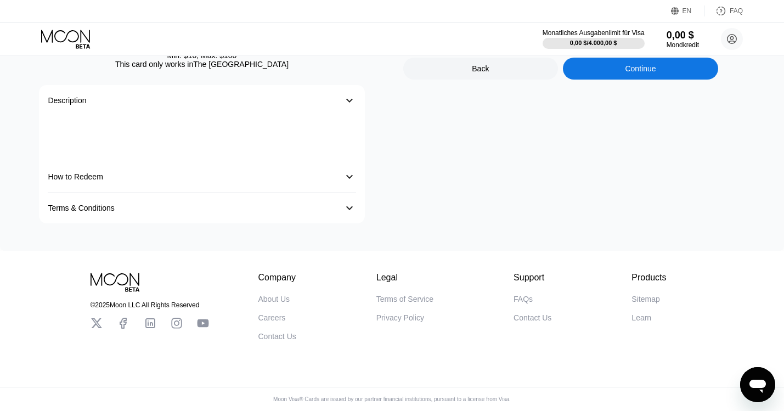
type input "0.00008792"
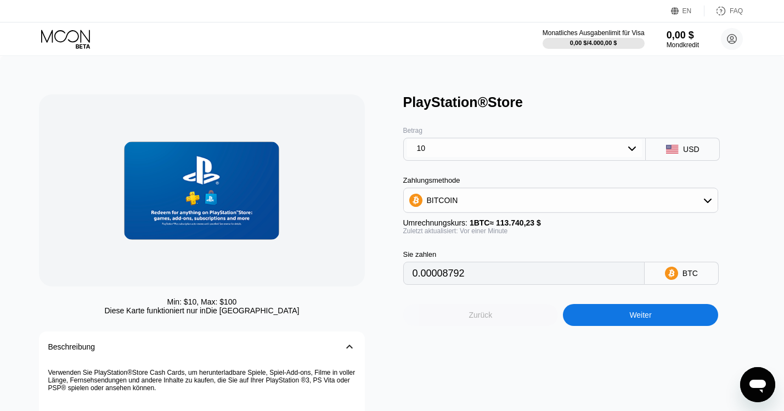
click at [483, 316] on div "Zurück" at bounding box center [480, 314] width 24 height 9
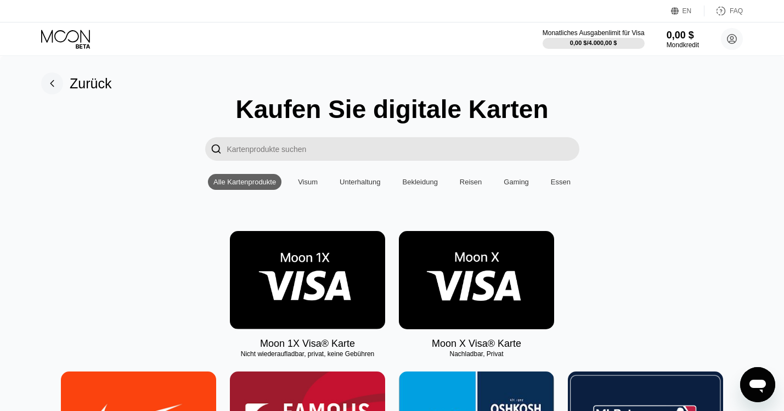
click at [489, 287] on img at bounding box center [476, 280] width 155 height 98
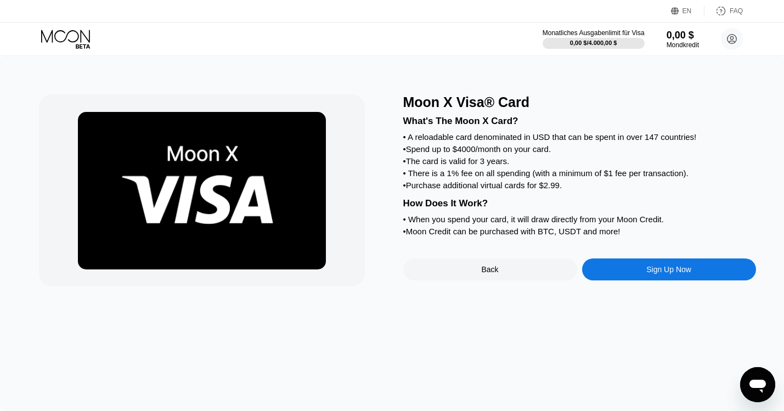
click at [685, 272] on div "Sign Up Now" at bounding box center [668, 269] width 45 height 9
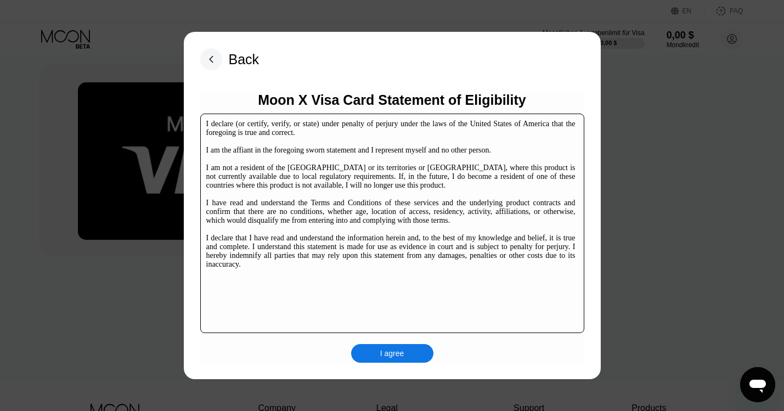
scroll to position [36, 0]
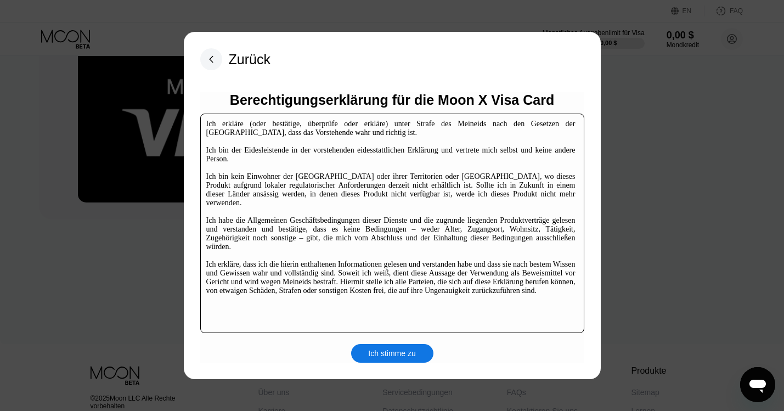
scroll to position [69, 0]
click at [411, 355] on div "Ich stimme zu" at bounding box center [391, 353] width 47 height 10
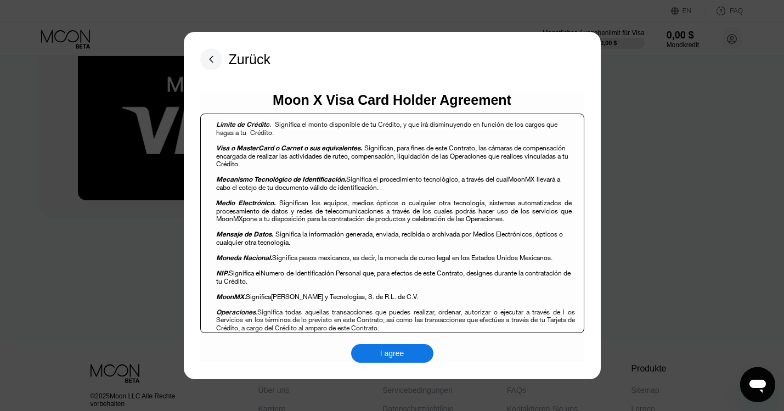
scroll to position [856, 0]
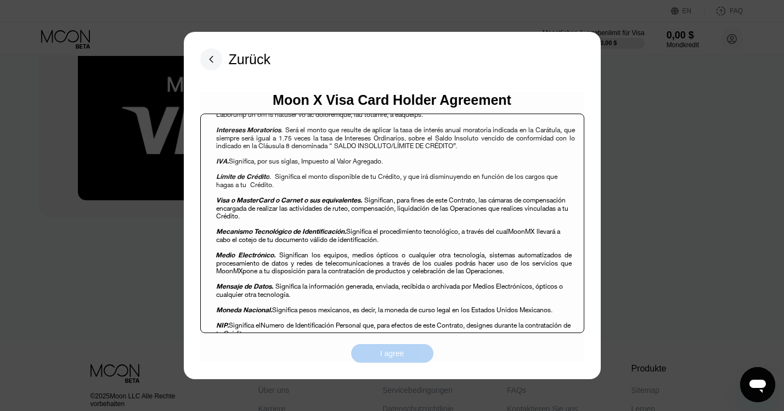
click at [389, 354] on div "I agree" at bounding box center [392, 353] width 24 height 10
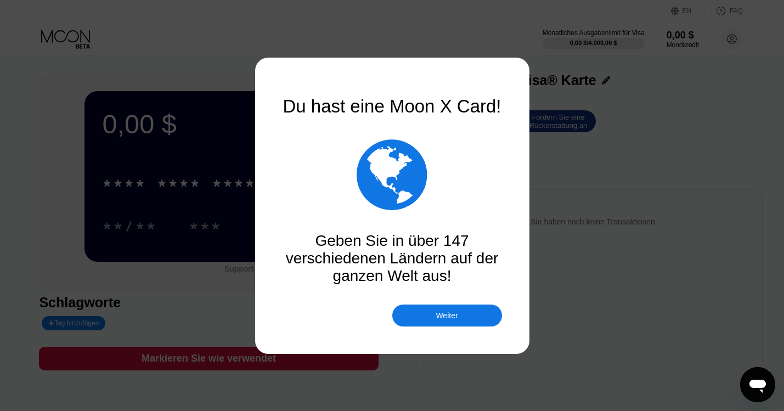
click at [472, 316] on div "Weiter" at bounding box center [447, 315] width 110 height 22
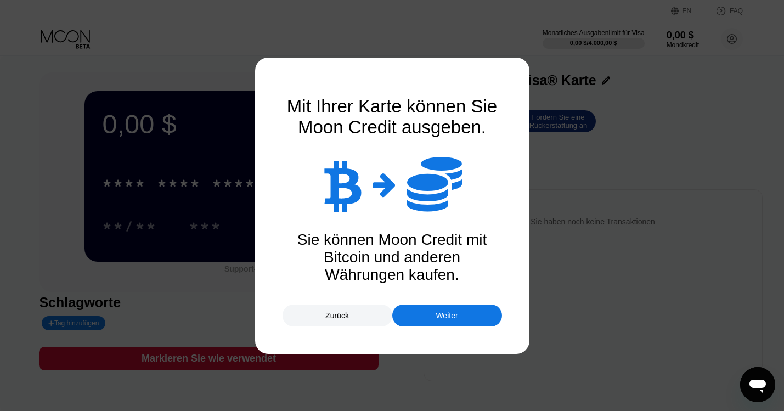
click at [476, 315] on div "Weiter" at bounding box center [447, 315] width 110 height 22
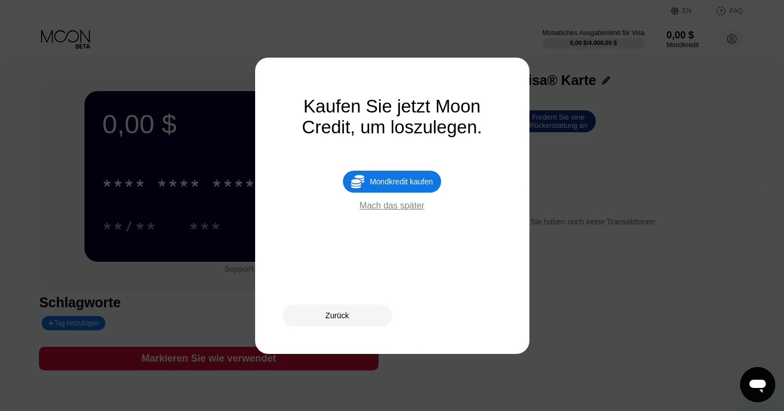
click at [395, 208] on div "Mach das später" at bounding box center [391, 206] width 65 height 10
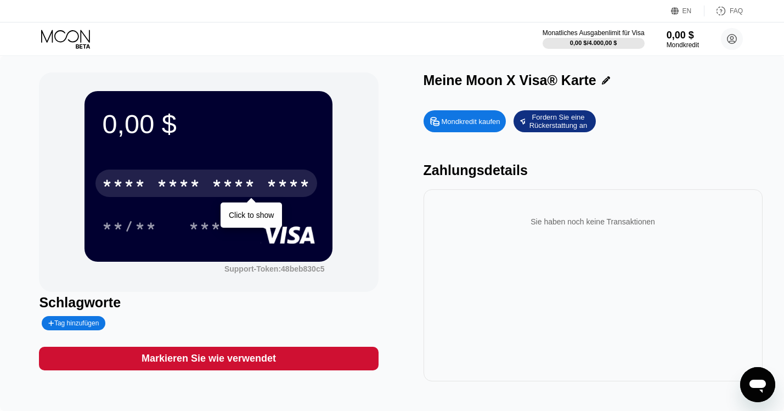
click at [238, 183] on div "* * * *" at bounding box center [234, 185] width 44 height 18
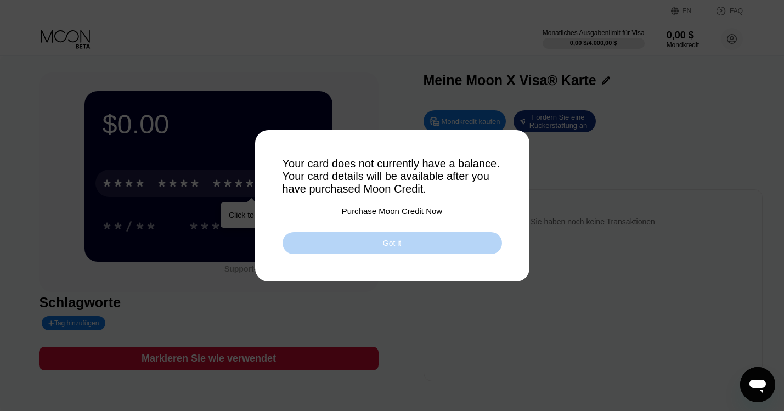
click at [406, 244] on div "Got it" at bounding box center [391, 243] width 219 height 22
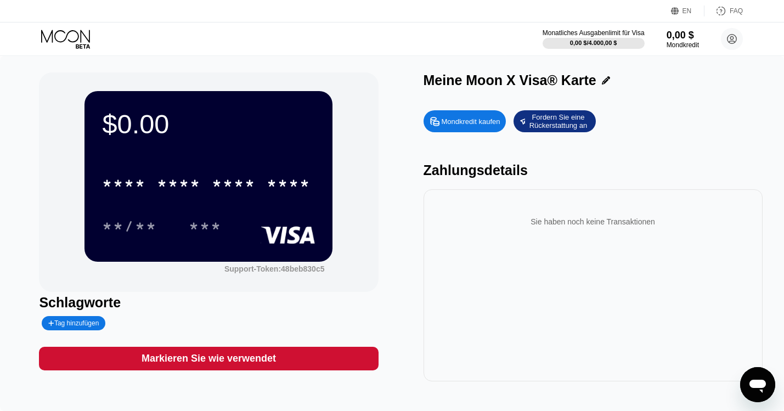
click at [407, 314] on div "$0.00 * * * * * * * * * * * * **** **/** *** Support-Token: 48beb830c5 Schlagwo…" at bounding box center [391, 226] width 705 height 309
